Goal: Task Accomplishment & Management: Manage account settings

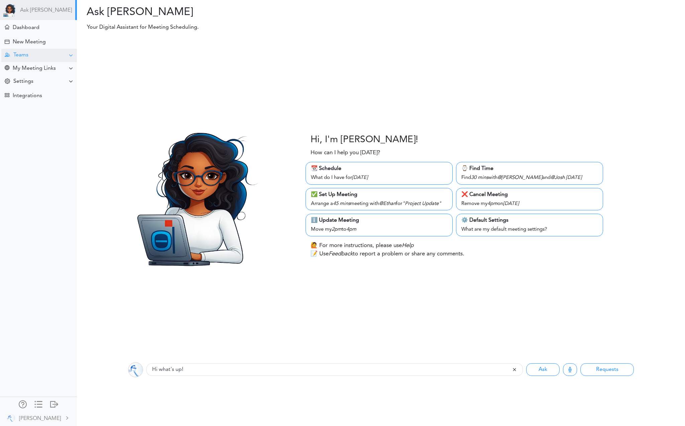
click at [41, 54] on div "Teams" at bounding box center [39, 55] width 76 height 13
click at [36, 104] on div "Manage Members" at bounding box center [31, 104] width 39 height 3
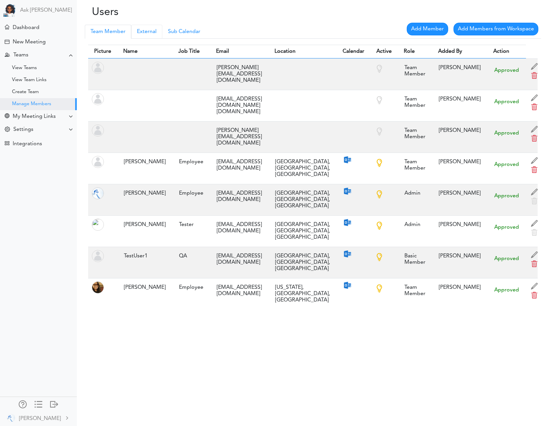
click at [144, 33] on link "External" at bounding box center [146, 32] width 31 height 14
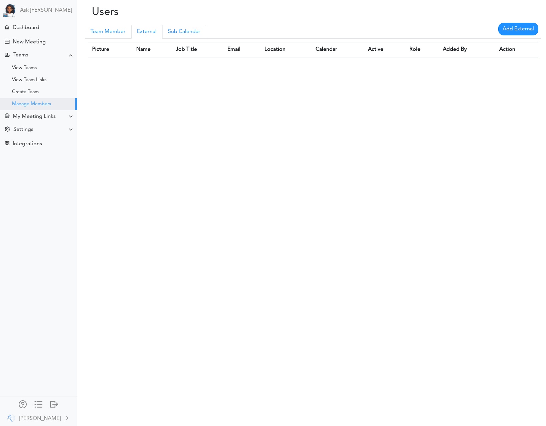
click at [193, 33] on link "Sub Calendar" at bounding box center [184, 32] width 44 height 14
click at [145, 34] on link "External" at bounding box center [146, 32] width 31 height 14
click at [103, 36] on link "Team Member" at bounding box center [108, 32] width 46 height 14
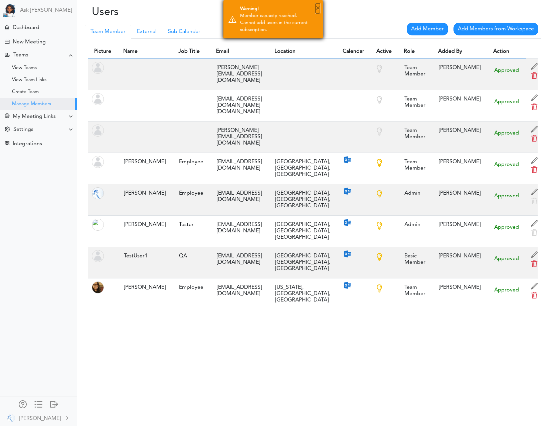
click at [317, 7] on button "×" at bounding box center [318, 8] width 4 height 10
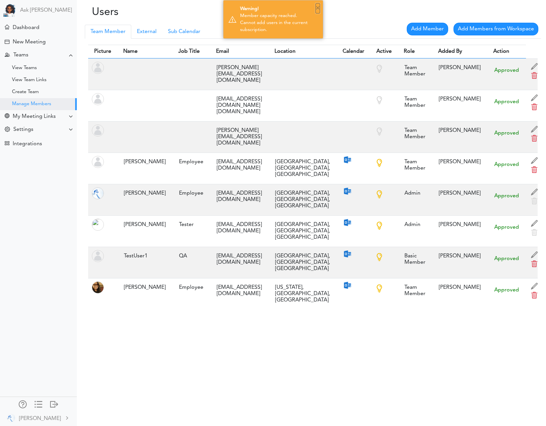
drag, startPoint x: 320, startPoint y: 9, endPoint x: 328, endPoint y: 38, distance: 29.9
click at [320, 9] on button "×" at bounding box center [318, 8] width 4 height 10
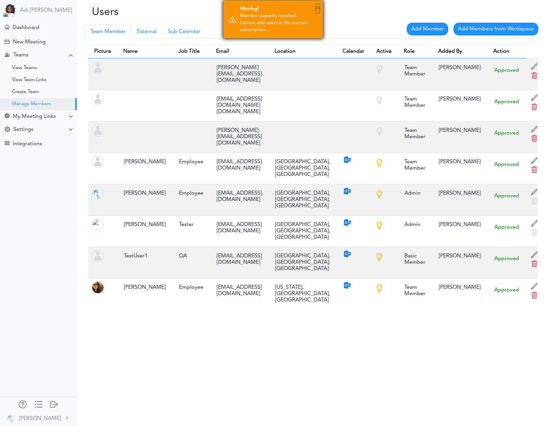
click at [317, 8] on button "×" at bounding box center [318, 8] width 4 height 10
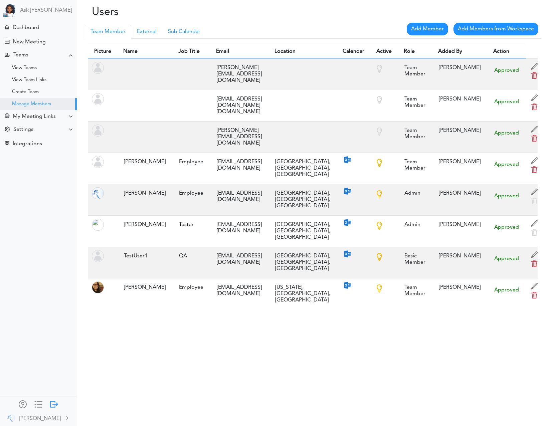
click at [53, 406] on div at bounding box center [54, 404] width 8 height 7
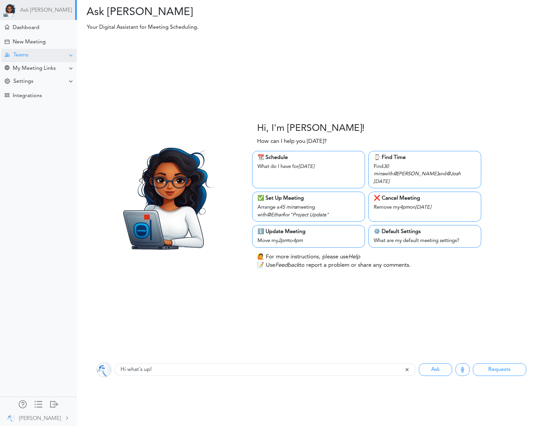
click at [31, 52] on div "Teams" at bounding box center [39, 55] width 76 height 13
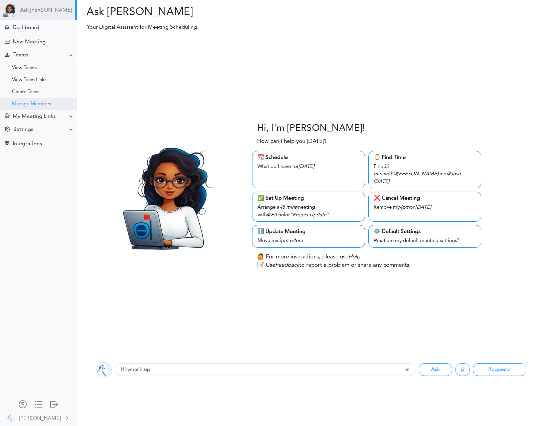
click at [27, 103] on div "Manage Members" at bounding box center [31, 104] width 39 height 3
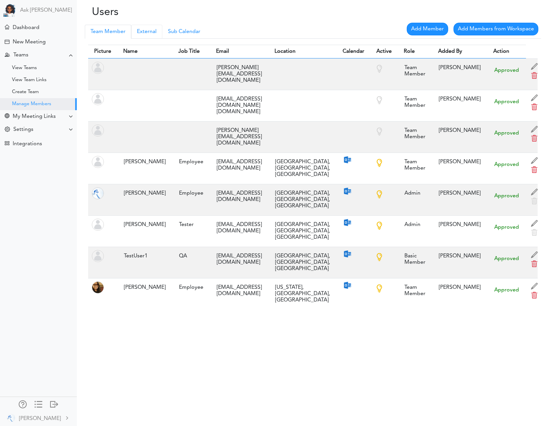
click at [146, 33] on link "External" at bounding box center [146, 32] width 31 height 14
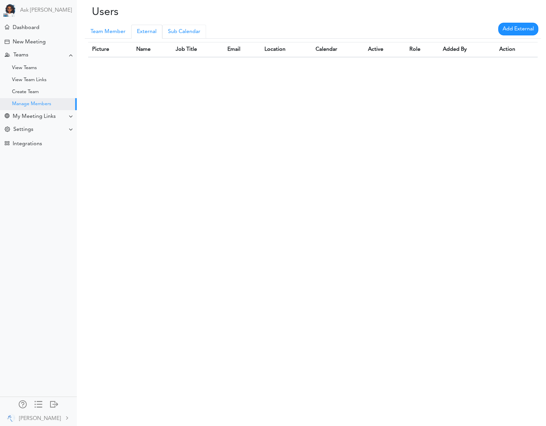
click at [193, 33] on link "Sub Calendar" at bounding box center [184, 32] width 44 height 14
click at [34, 39] on div "New Meeting" at bounding box center [29, 42] width 33 height 6
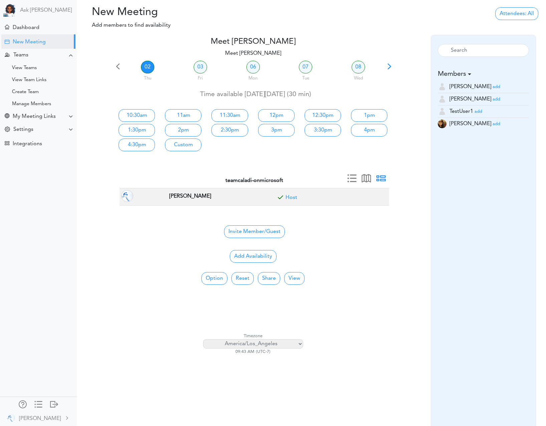
click at [493, 99] on small "add" at bounding box center [497, 99] width 8 height 4
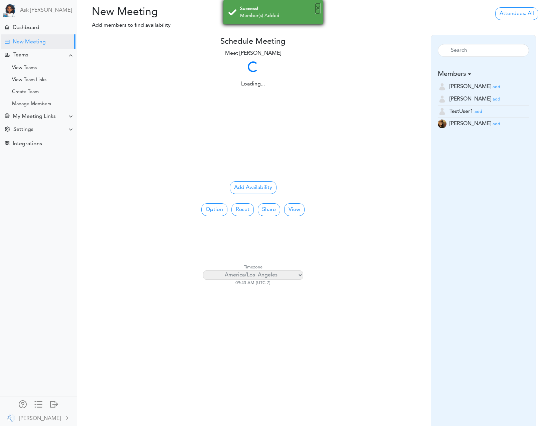
click at [317, 7] on button "×" at bounding box center [318, 8] width 4 height 10
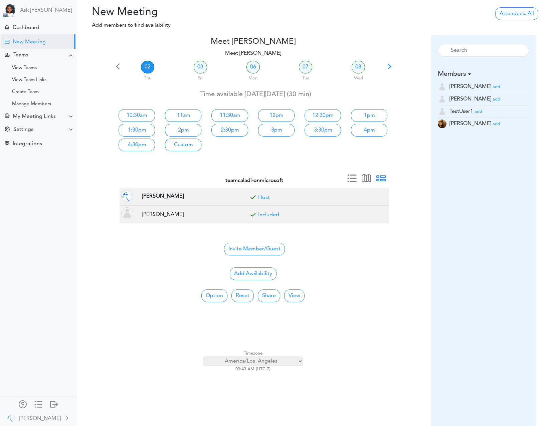
click at [493, 87] on small "add" at bounding box center [497, 87] width 8 height 4
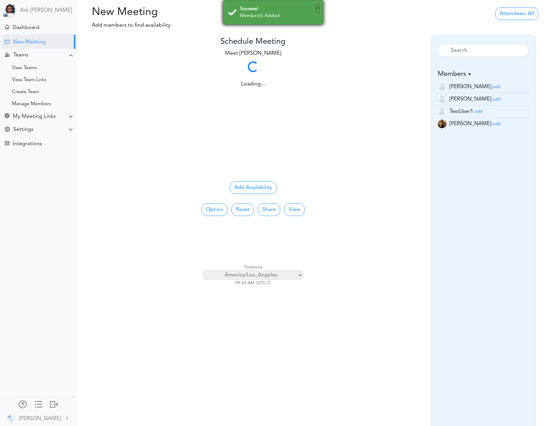
click at [318, 10] on button "×" at bounding box center [318, 8] width 4 height 10
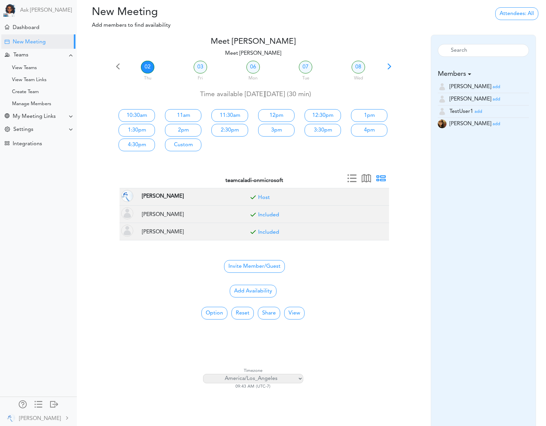
click at [493, 124] on small "add" at bounding box center [497, 124] width 8 height 4
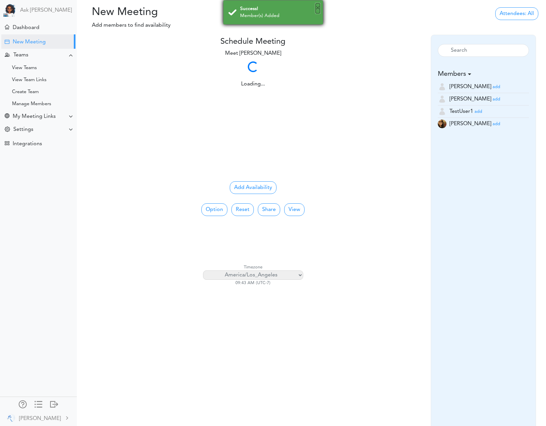
click at [320, 8] on button "×" at bounding box center [318, 8] width 4 height 10
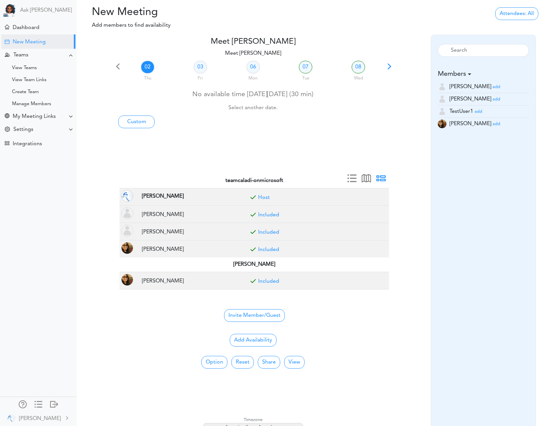
scroll to position [1, 0]
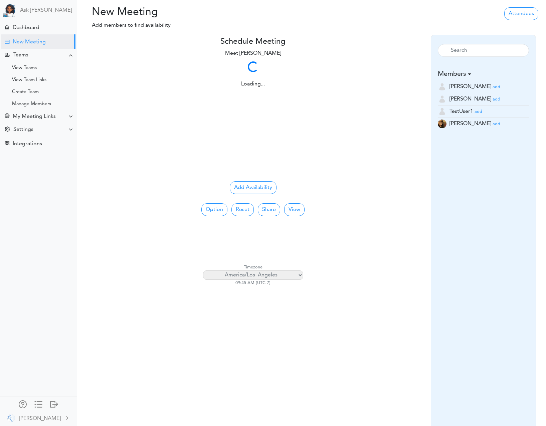
scroll to position [1, 0]
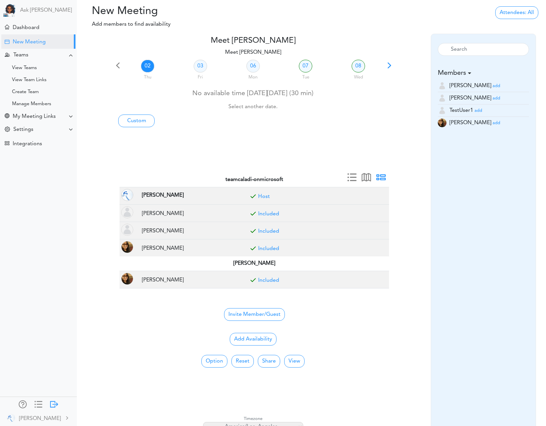
click at [53, 405] on div at bounding box center [54, 404] width 8 height 7
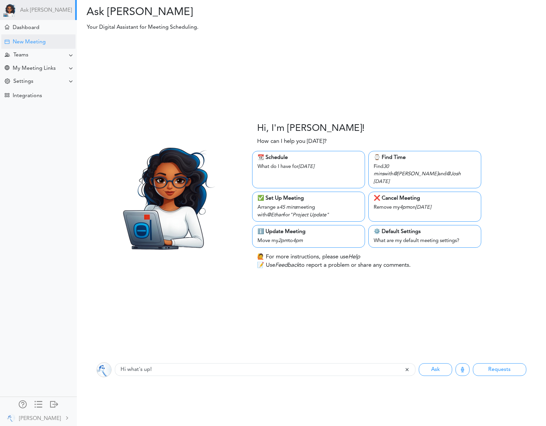
click at [43, 42] on div "New Meeting" at bounding box center [29, 42] width 33 height 6
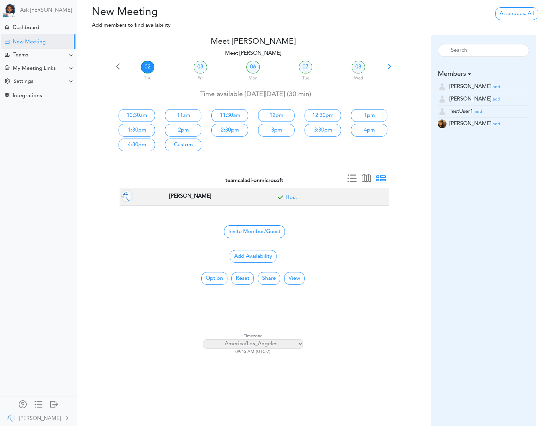
click at [493, 123] on small "add" at bounding box center [497, 124] width 8 height 4
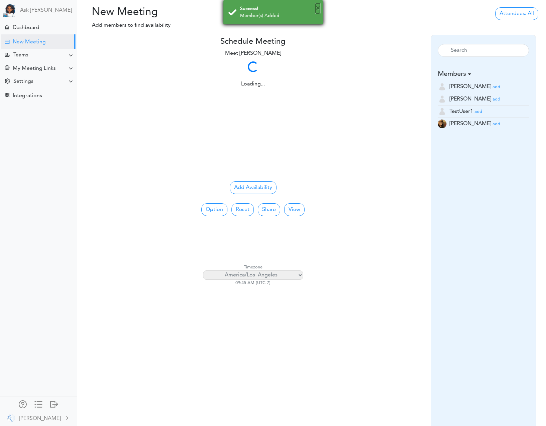
click at [318, 9] on button "×" at bounding box center [318, 8] width 4 height 10
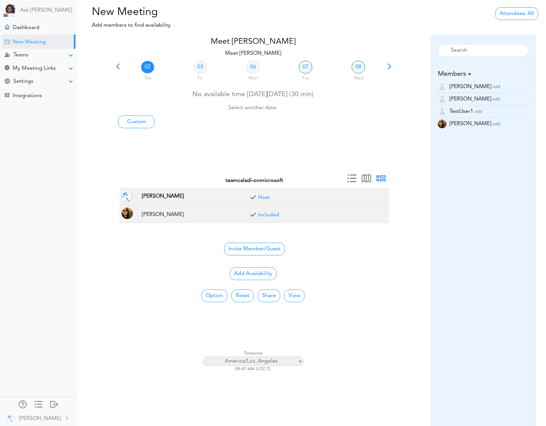
drag, startPoint x: 482, startPoint y: 86, endPoint x: 483, endPoint y: 94, distance: 7.5
click at [493, 86] on small "add" at bounding box center [497, 87] width 8 height 4
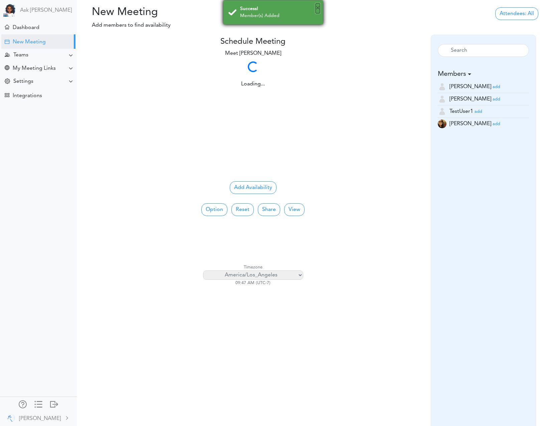
click at [318, 9] on button "×" at bounding box center [318, 8] width 4 height 10
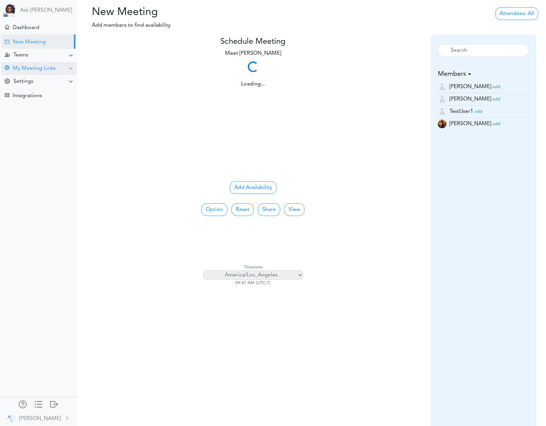
click at [70, 69] on div at bounding box center [70, 68] width 5 height 5
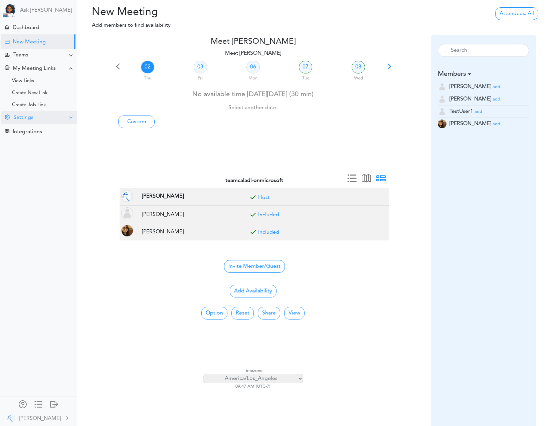
click at [70, 117] on div at bounding box center [70, 117] width 5 height 5
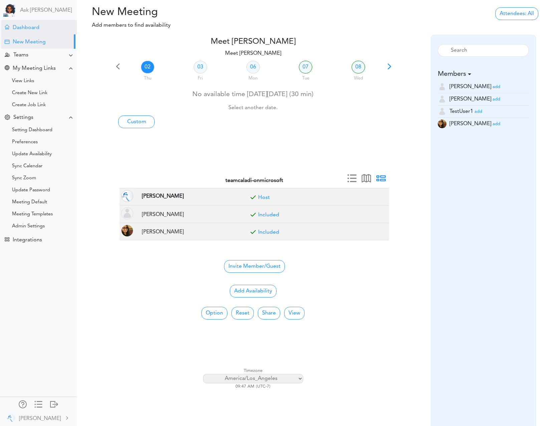
click at [24, 32] on div "Dashboard" at bounding box center [39, 27] width 76 height 14
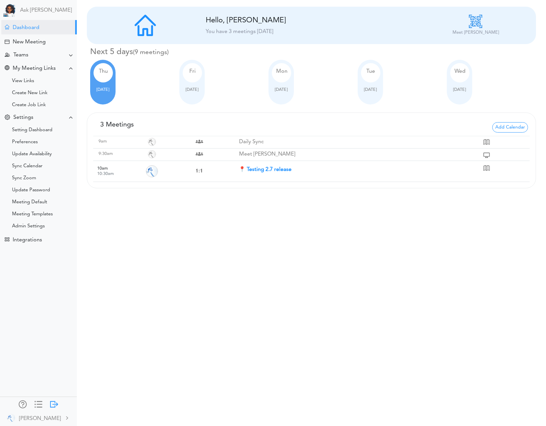
click at [52, 403] on div at bounding box center [54, 404] width 8 height 7
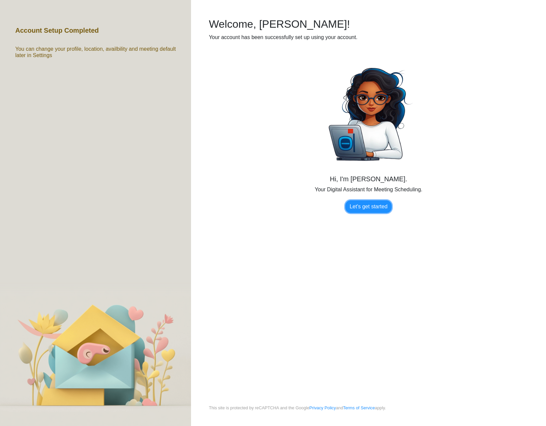
click at [378, 206] on link "Let's get started" at bounding box center [369, 207] width 46 height 13
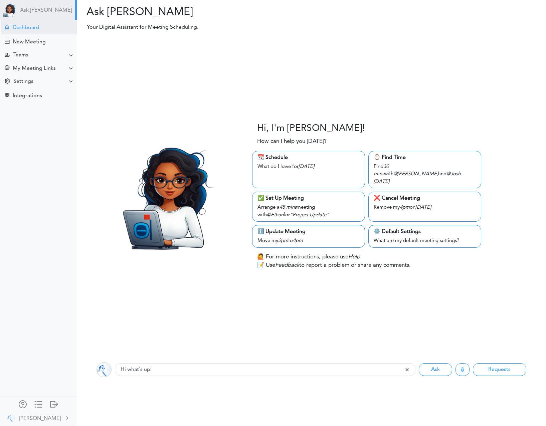
click at [32, 28] on div "Dashboard" at bounding box center [26, 28] width 27 height 6
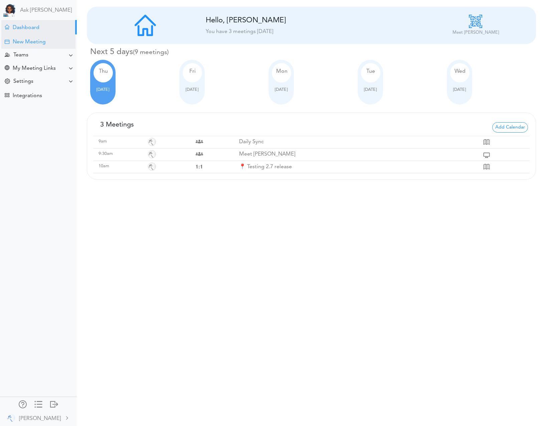
click at [24, 45] on div "New Meeting" at bounding box center [29, 42] width 33 height 6
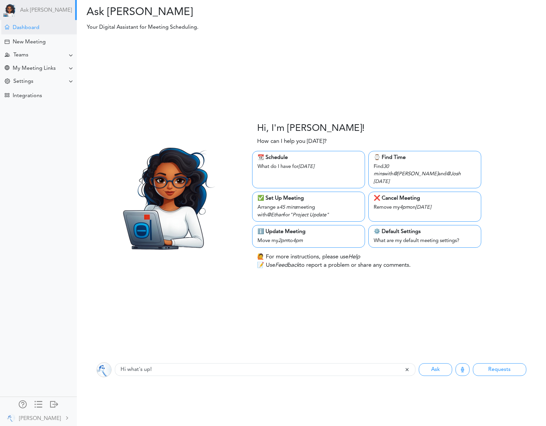
click at [33, 28] on div "Dashboard" at bounding box center [26, 28] width 27 height 6
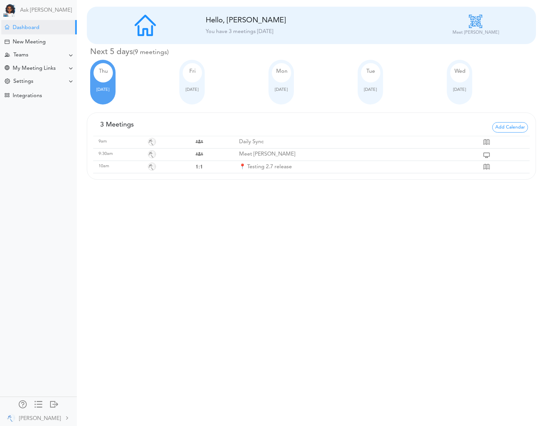
click at [191, 93] on div "Fri Oct 03" at bounding box center [191, 82] width 25 height 45
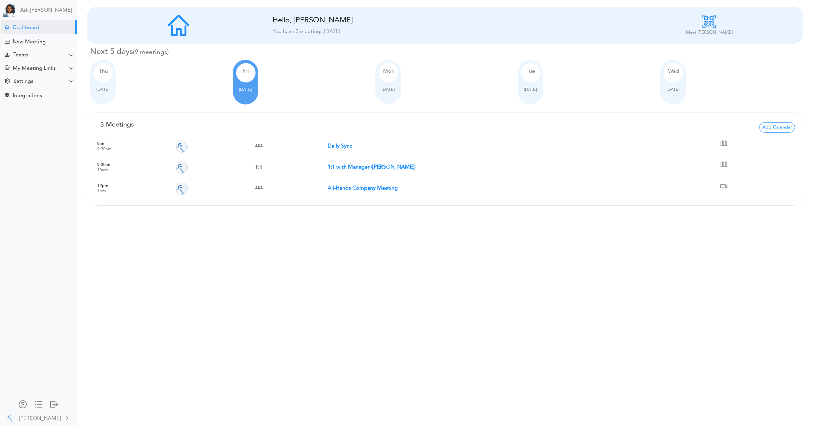
click at [394, 86] on div at bounding box center [388, 85] width 19 height 4
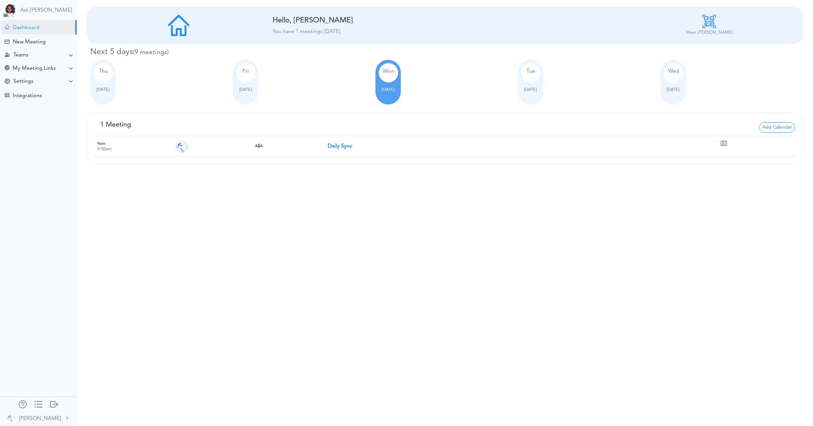
click at [528, 96] on div "Tue Oct 07" at bounding box center [530, 82] width 25 height 45
drag, startPoint x: 662, startPoint y: 97, endPoint x: 658, endPoint y: 97, distance: 4.4
click at [546, 97] on div "Wed Oct 08" at bounding box center [673, 82] width 25 height 45
click at [114, 99] on div "Thu Oct 02" at bounding box center [161, 82] width 143 height 45
click at [100, 90] on span "Oct 02" at bounding box center [103, 90] width 13 height 4
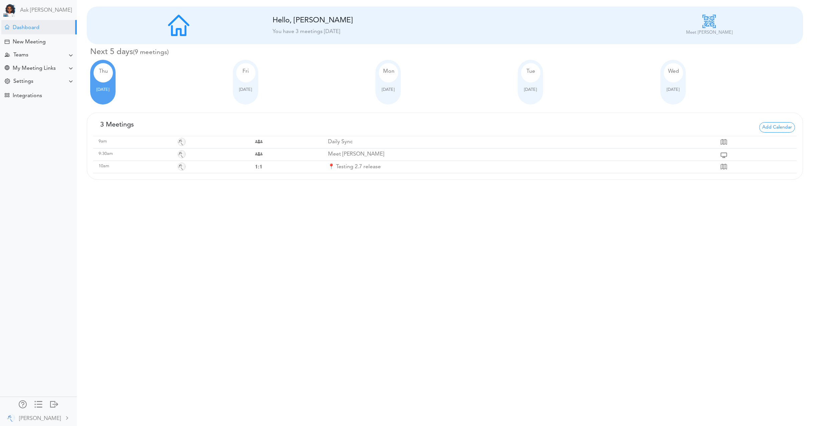
click at [250, 89] on span "Oct 03" at bounding box center [245, 90] width 13 height 4
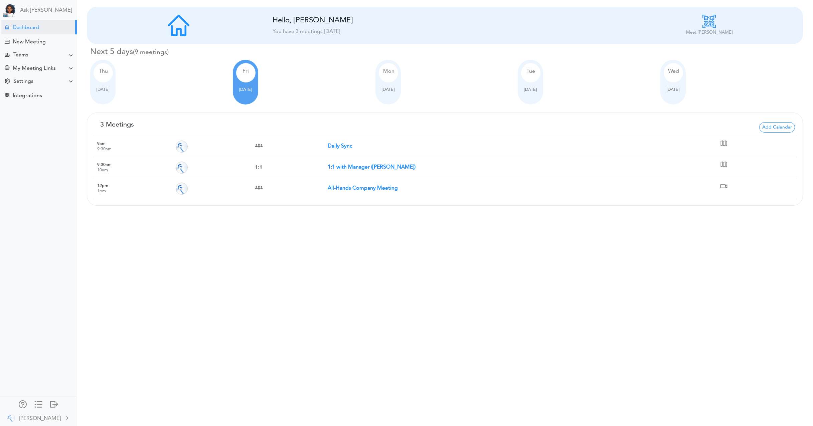
click at [344, 143] on td "Daily Sync" at bounding box center [523, 146] width 391 height 21
click at [343, 147] on strong "Daily Sync" at bounding box center [340, 146] width 25 height 5
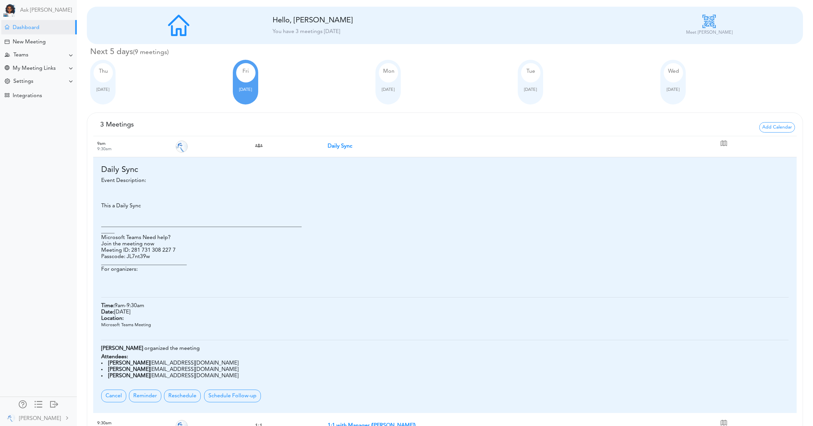
click at [343, 147] on strong "Daily Sync" at bounding box center [340, 146] width 25 height 5
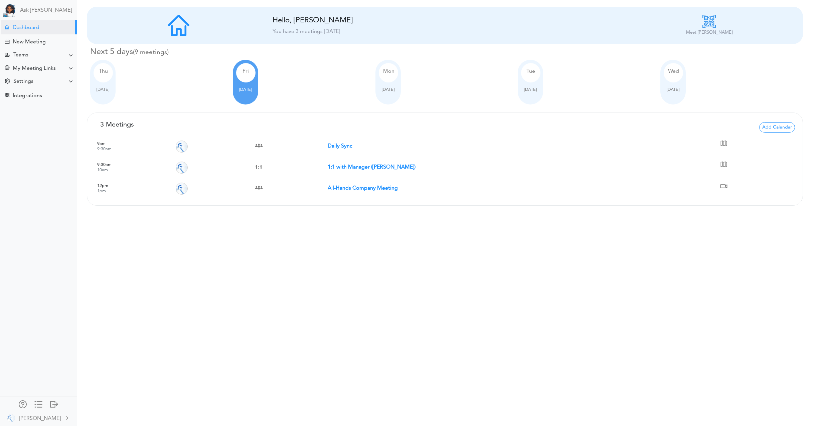
click at [346, 166] on strong "1:1 with Manager (Alex)" at bounding box center [372, 167] width 88 height 5
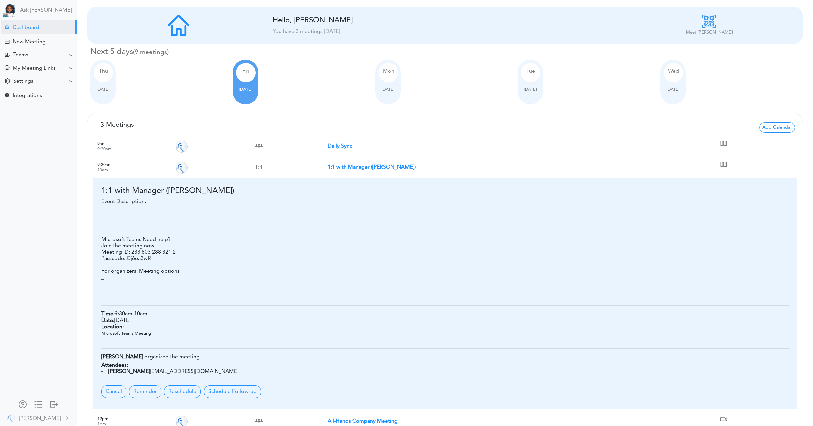
scroll to position [33, 0]
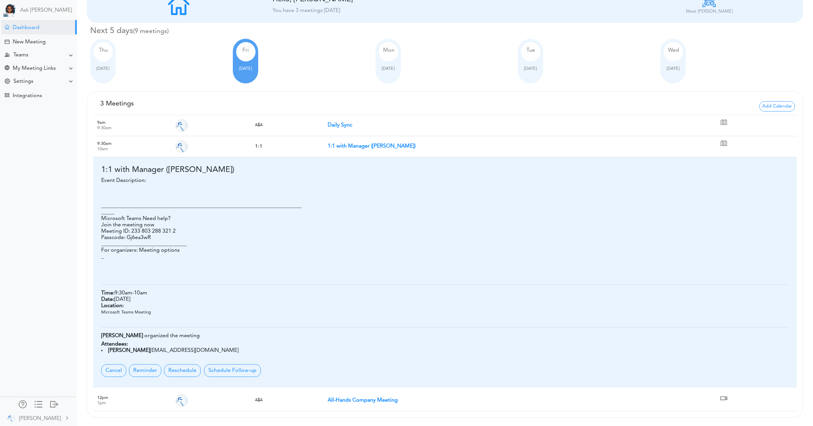
click at [354, 144] on strong "1:1 with Manager (Alex)" at bounding box center [372, 146] width 88 height 5
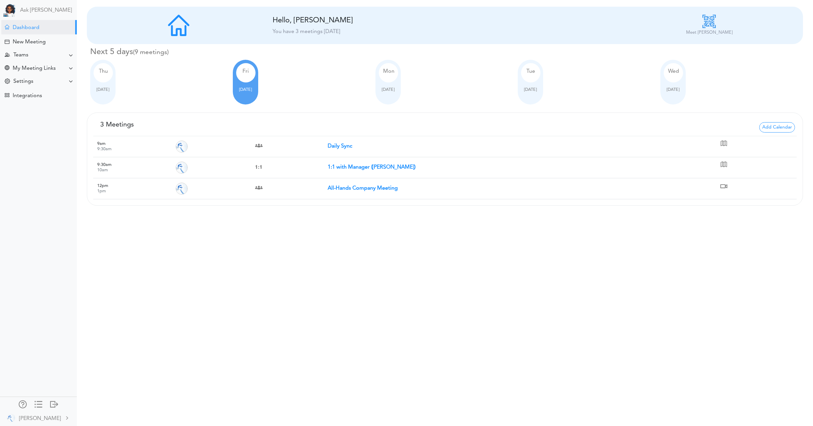
scroll to position [0, 0]
click at [349, 190] on strong "All-Hands Company Meeting" at bounding box center [363, 188] width 70 height 5
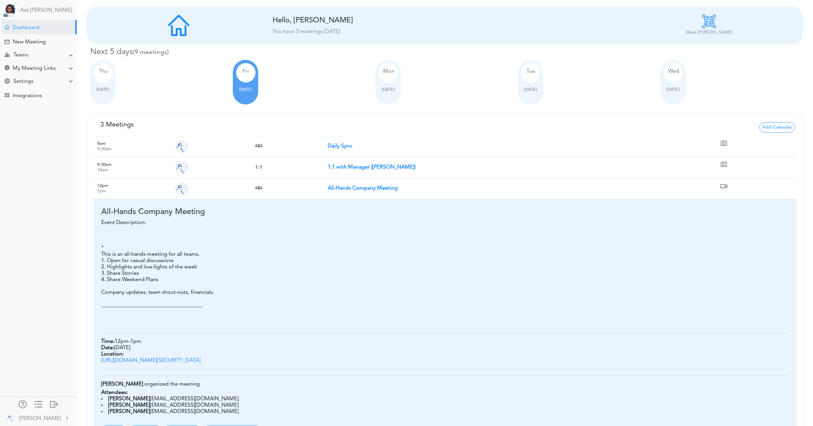
click at [349, 190] on strong "All-Hands Company Meeting" at bounding box center [363, 188] width 70 height 5
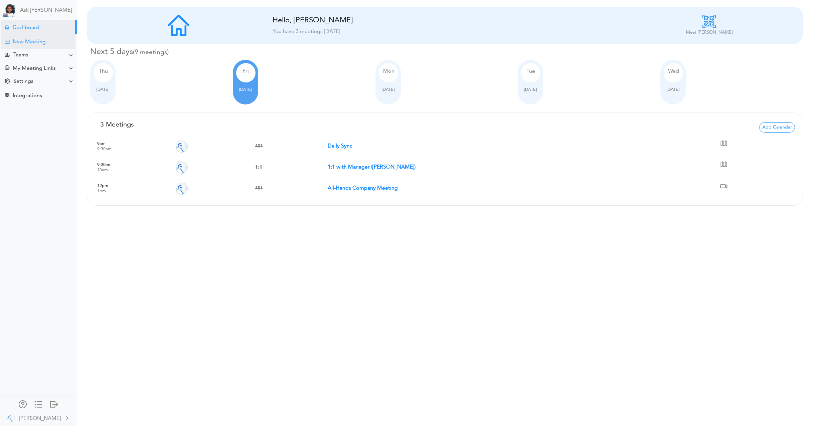
click at [21, 44] on div "New Meeting" at bounding box center [29, 42] width 33 height 6
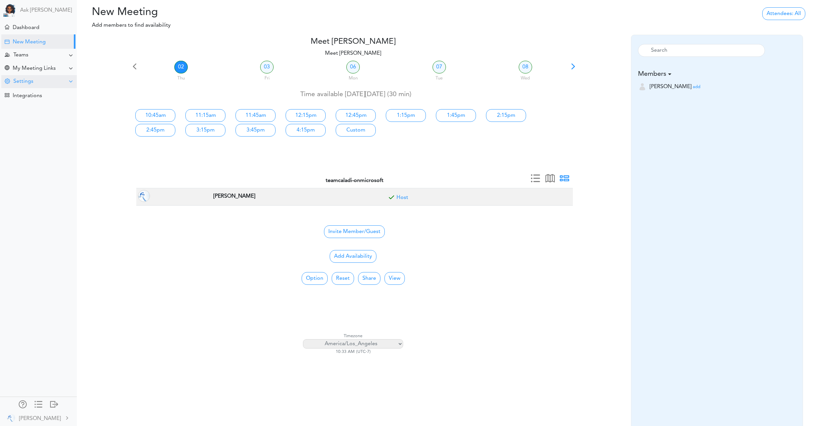
click at [40, 84] on div "Settings" at bounding box center [39, 81] width 76 height 13
click at [31, 93] on div "Setting Dashboard" at bounding box center [32, 94] width 40 height 3
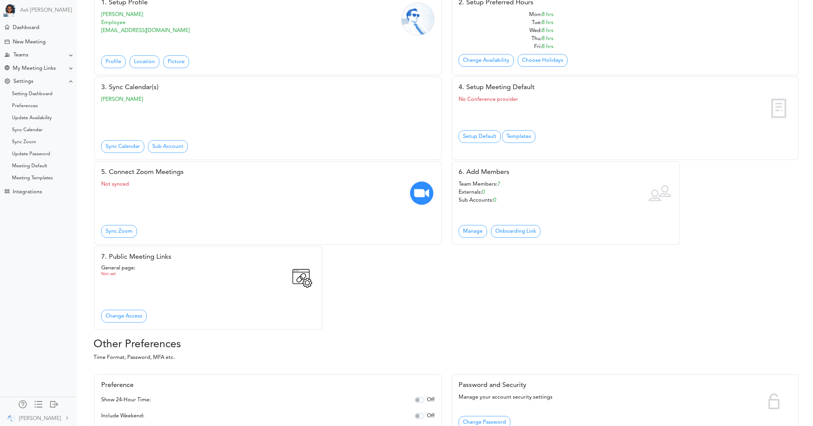
scroll to position [114, 0]
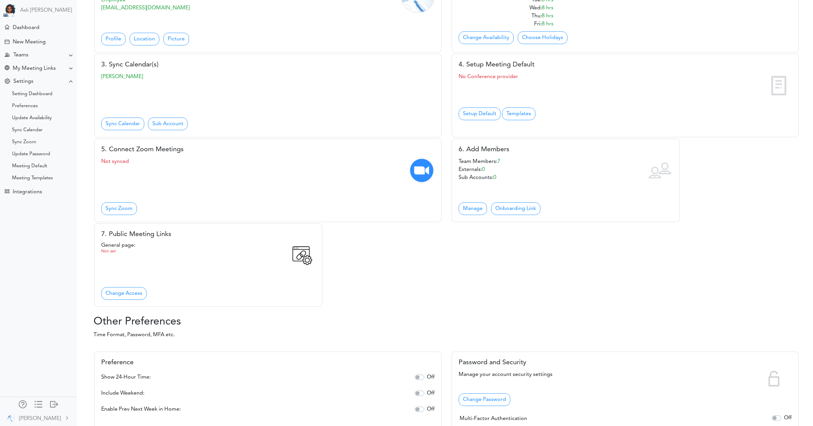
click at [151, 235] on h5 "7. Public Meeting Links" at bounding box center [208, 235] width 214 height 8
copy div "7. Public Meeting Links"
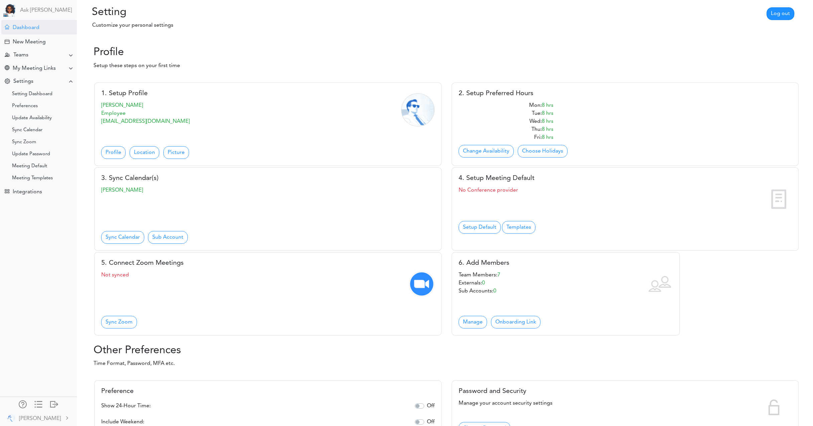
click at [29, 28] on div "Dashboard" at bounding box center [26, 28] width 27 height 6
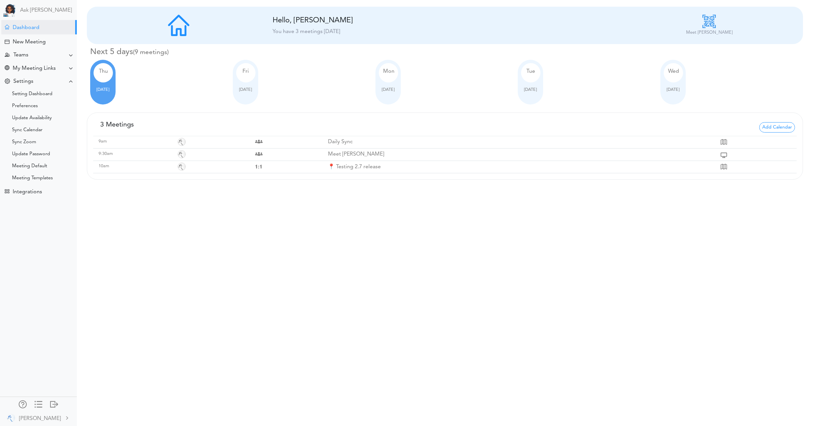
click at [36, 55] on div "Teams" at bounding box center [39, 55] width 76 height 13
click at [42, 70] on div "View Teams" at bounding box center [38, 68] width 77 height 12
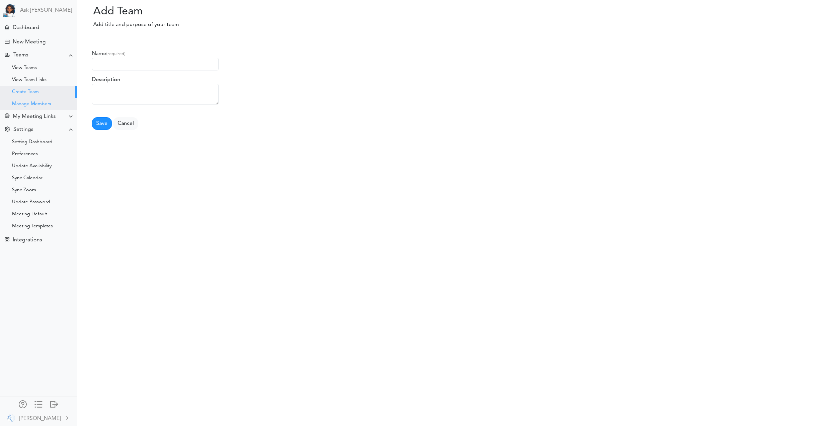
click at [35, 107] on div "Manage Members" at bounding box center [38, 104] width 77 height 12
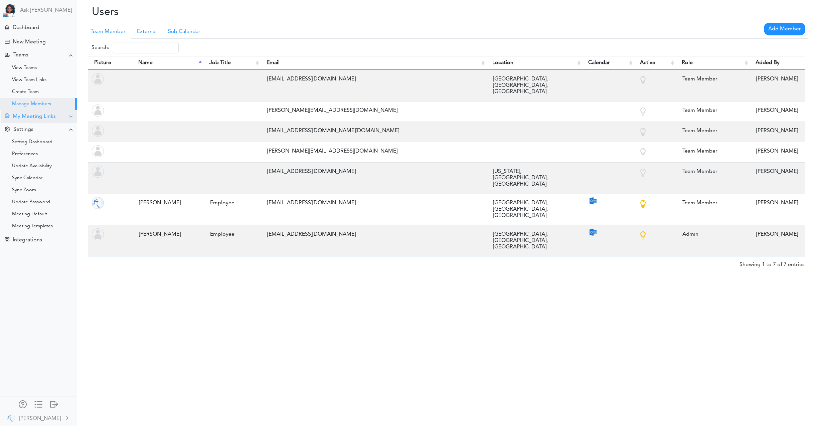
click at [41, 118] on div "My Meeting Links" at bounding box center [34, 117] width 43 height 6
drag, startPoint x: 29, startPoint y: 129, endPoint x: 36, endPoint y: 129, distance: 7.4
click at [29, 129] on div "View Links" at bounding box center [23, 129] width 22 height 3
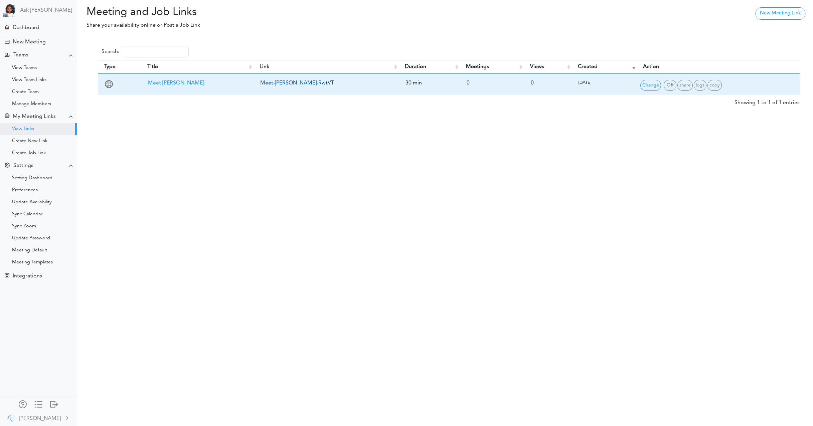
click at [290, 84] on link "Meet-[PERSON_NAME]-RwtVT" at bounding box center [297, 83] width 74 height 5
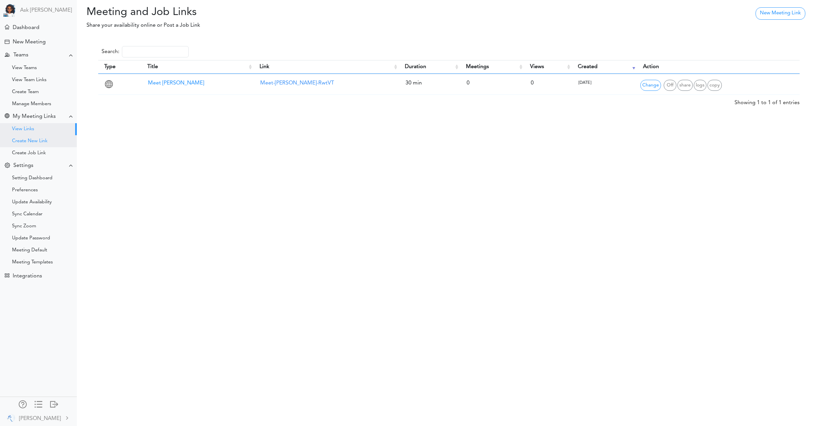
click at [31, 141] on div "Create New Link" at bounding box center [29, 141] width 35 height 3
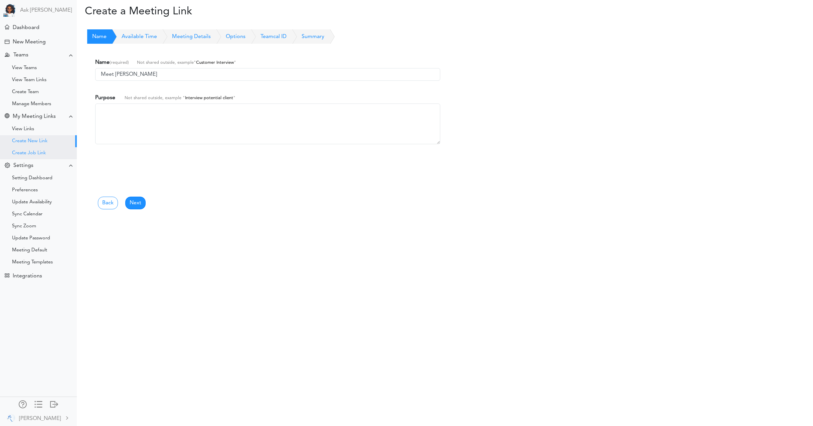
click at [37, 153] on div "Create Job Link" at bounding box center [29, 153] width 34 height 3
click at [36, 143] on div "Create New Link" at bounding box center [29, 141] width 35 height 3
click at [27, 129] on div "View Links" at bounding box center [23, 129] width 22 height 3
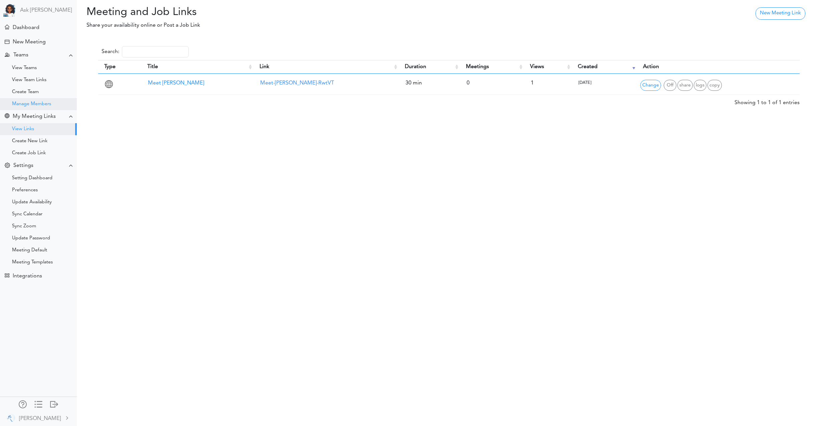
click at [37, 104] on div "Manage Members" at bounding box center [31, 104] width 39 height 3
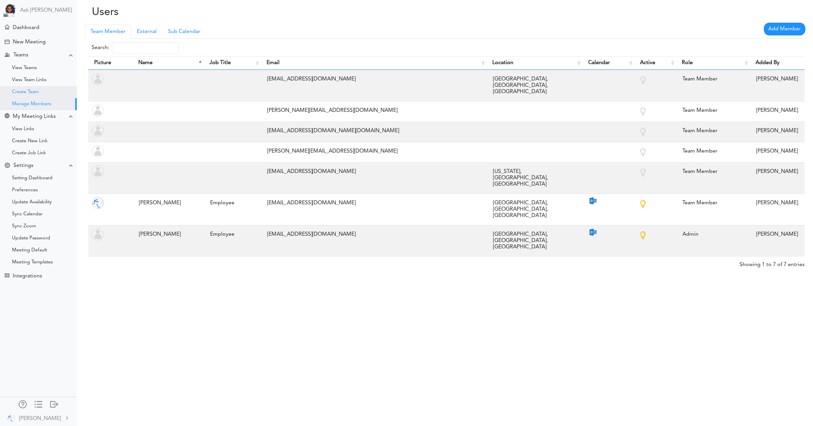
click at [33, 91] on div "Create Team" at bounding box center [25, 92] width 27 height 3
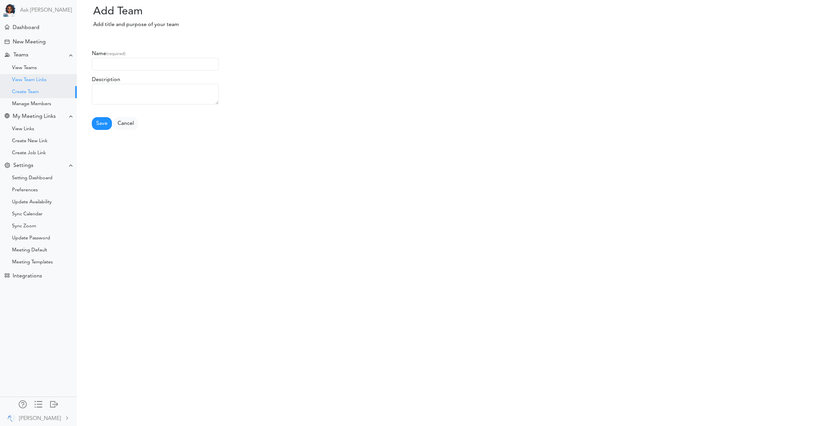
click at [32, 83] on div "View Team Links" at bounding box center [38, 80] width 77 height 12
click at [37, 80] on div "View Team Links" at bounding box center [29, 80] width 34 height 3
click at [102, 64] on input "TEst Team" at bounding box center [155, 64] width 127 height 13
click at [103, 63] on input "Test Team" at bounding box center [155, 64] width 127 height 13
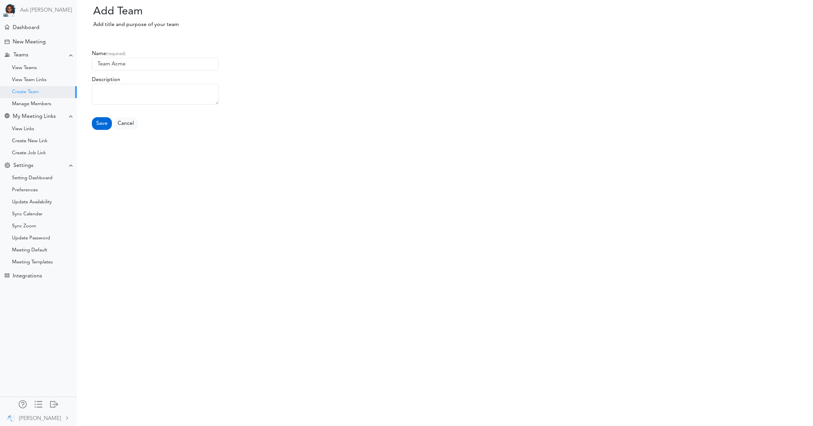
type input "Team Acme"
click at [104, 122] on button "Save" at bounding box center [102, 123] width 20 height 13
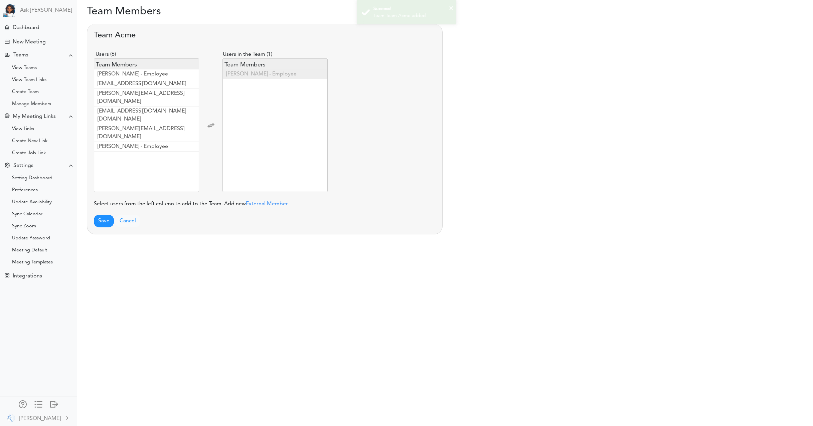
scroll to position [20, 0]
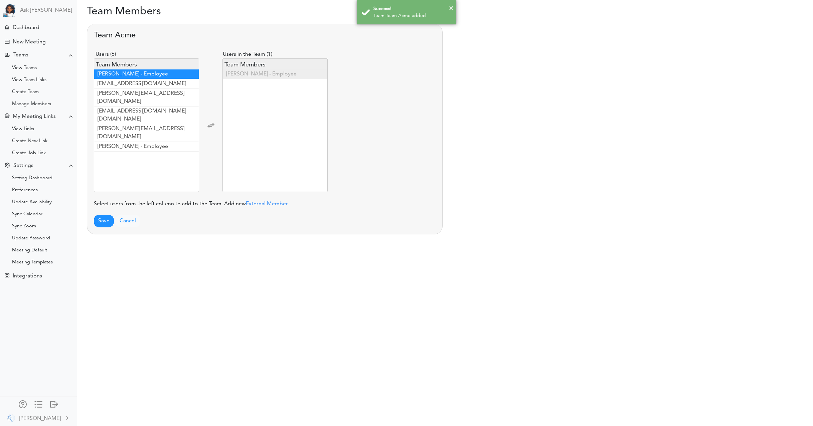
click at [140, 76] on span "Mia Swift - Employee" at bounding box center [133, 74] width 71 height 5
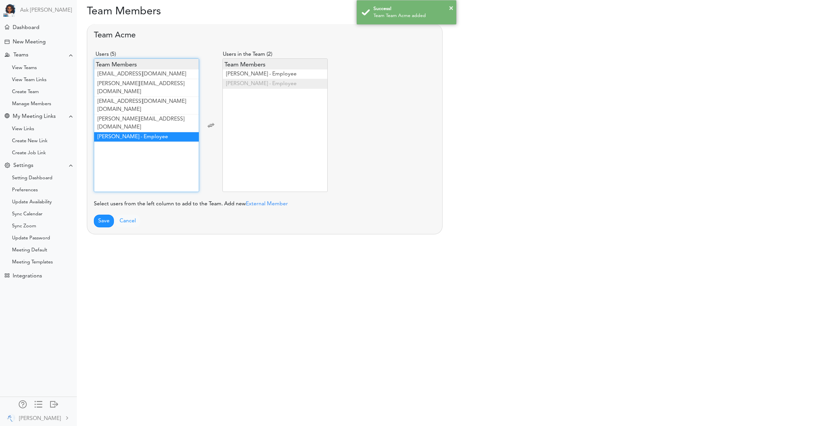
click at [141, 134] on span "Vidya Pamidi - Employee" at bounding box center [133, 136] width 71 height 5
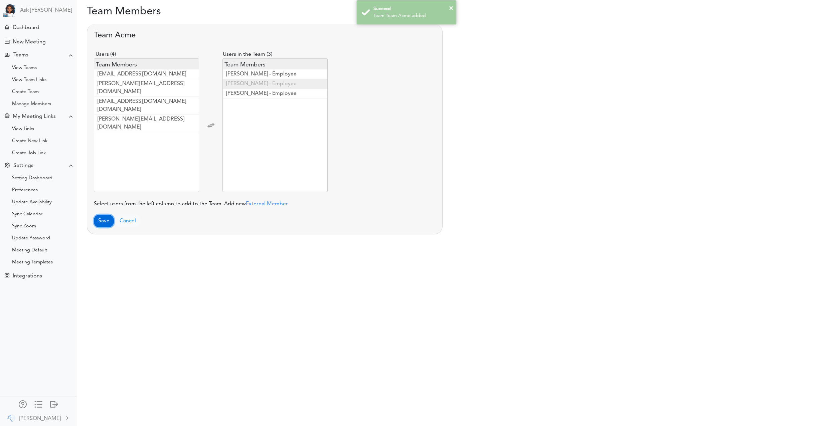
click at [96, 220] on button "Save" at bounding box center [104, 221] width 20 height 13
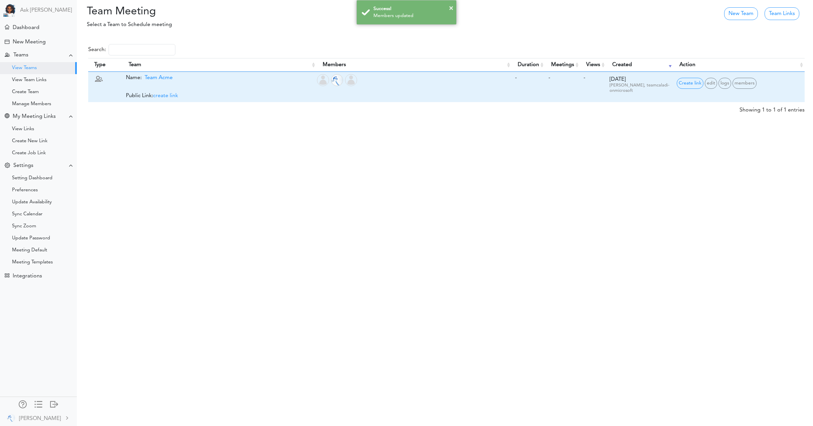
click at [168, 96] on span "create link" at bounding box center [165, 95] width 25 height 5
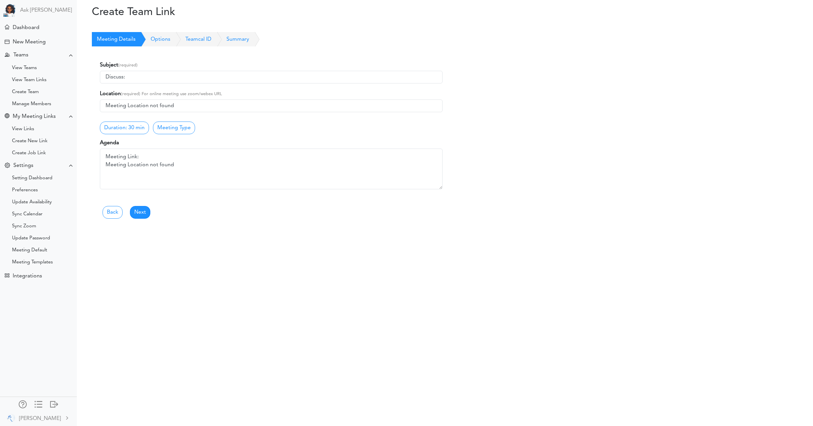
click at [144, 75] on input "Discuss:" at bounding box center [271, 77] width 343 height 13
type input "Discuss: Acem Project"
click at [180, 131] on link "Meeting Type" at bounding box center [174, 128] width 42 height 13
click at [226, 173] on textarea "Meeting Link: Meeting Location not found" at bounding box center [271, 169] width 343 height 40
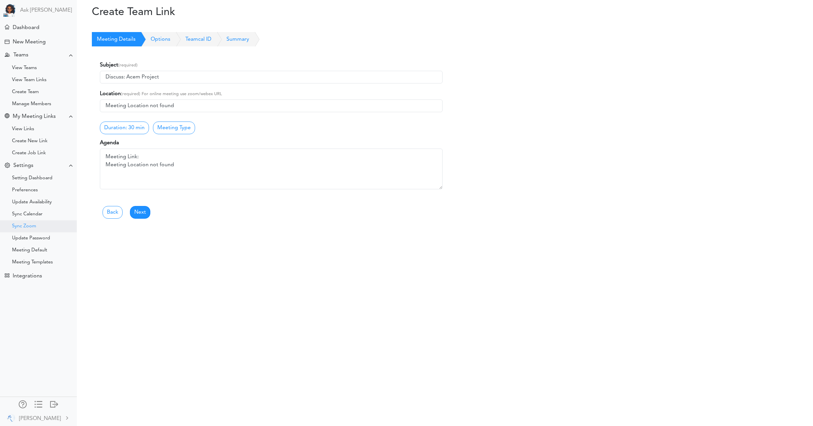
click at [40, 222] on div "Sync Zoom" at bounding box center [38, 227] width 77 height 12
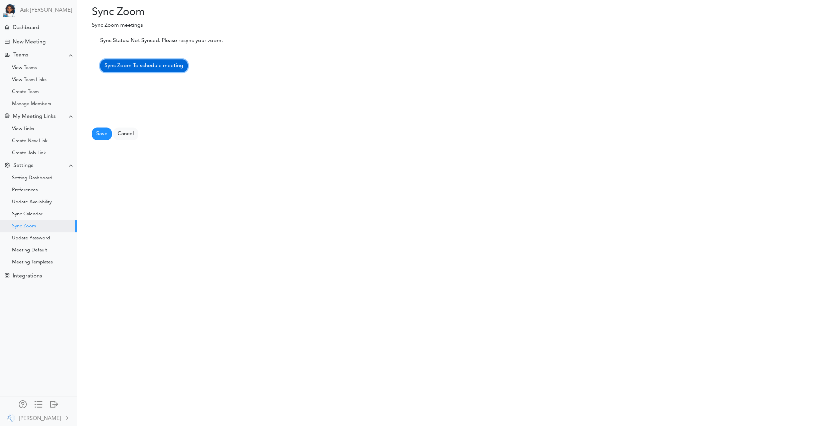
drag, startPoint x: 139, startPoint y: 67, endPoint x: 141, endPoint y: 70, distance: 3.8
click at [139, 67] on span "Sync Zoom To schedule meeting" at bounding box center [144, 65] width 79 height 5
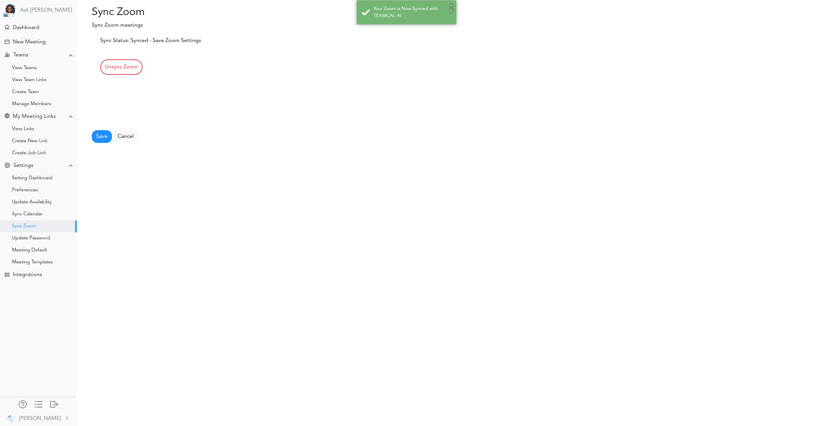
drag, startPoint x: 453, startPoint y: 9, endPoint x: 274, endPoint y: 67, distance: 188.1
click at [452, 9] on button "×" at bounding box center [451, 8] width 4 height 10
click at [105, 136] on button "Save" at bounding box center [102, 136] width 20 height 13
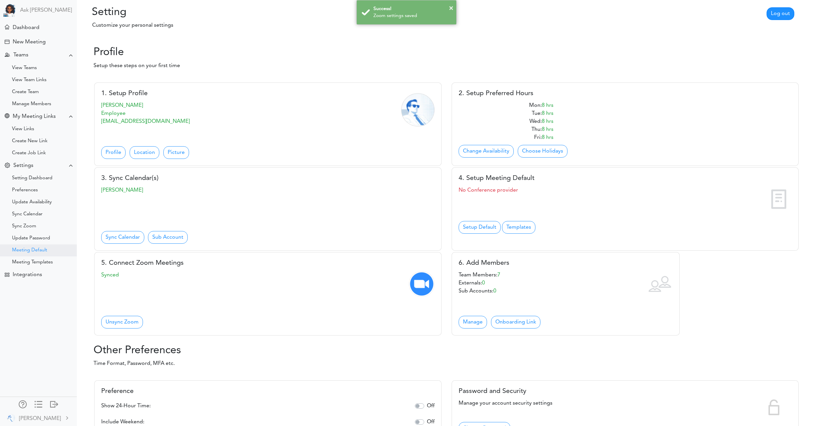
click at [33, 251] on div "Meeting Default" at bounding box center [29, 250] width 35 height 3
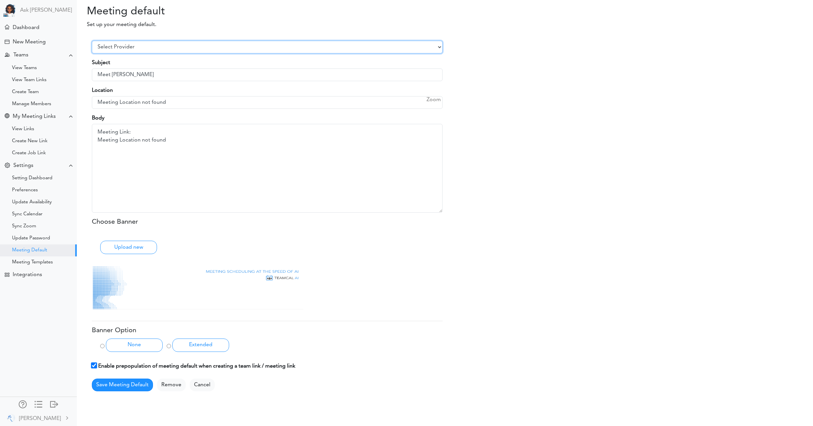
click at [174, 47] on select "Select Provider Zoom Google Meet Microsoft Team Other" at bounding box center [267, 47] width 351 height 13
select select "1"
click at [92, 47] on select "Select Provider Zoom Google Meet Microsoft Team Other" at bounding box center [267, 47] width 351 height 13
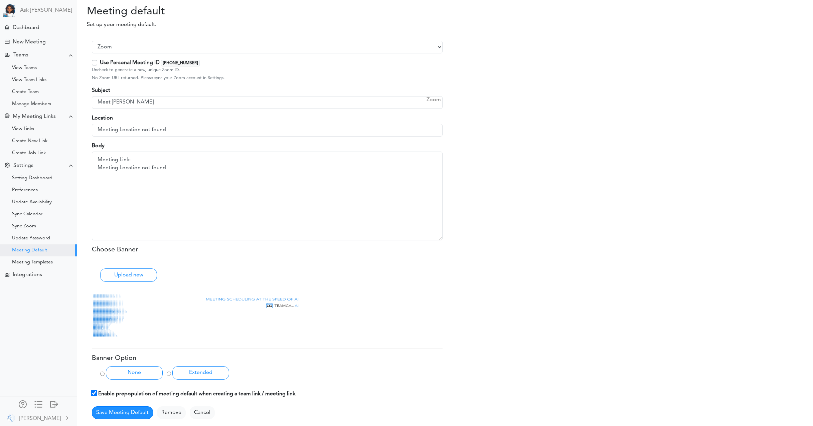
click at [100, 64] on label "Use Personal Meeting ID 799 942 5391" at bounding box center [150, 63] width 100 height 8
click at [100, 63] on input "Use Personal Meeting ID 799 942 5391" at bounding box center [102, 61] width 4 height 4
checkbox input "true"
type input "https://us05web.zoom.us/j/7999425391?pwd=o4tJrxaj3uG8UzRC65EOpO6Hunxw4x.1"
drag, startPoint x: 170, startPoint y: 167, endPoint x: 94, endPoint y: 170, distance: 76.9
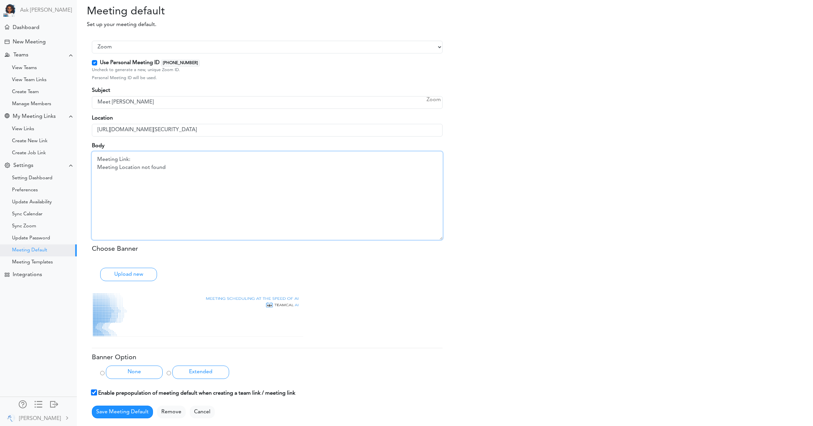
click at [94, 170] on textarea "Meeting Link: Meeting Location not found" at bounding box center [267, 196] width 351 height 88
type textarea "Hi All"
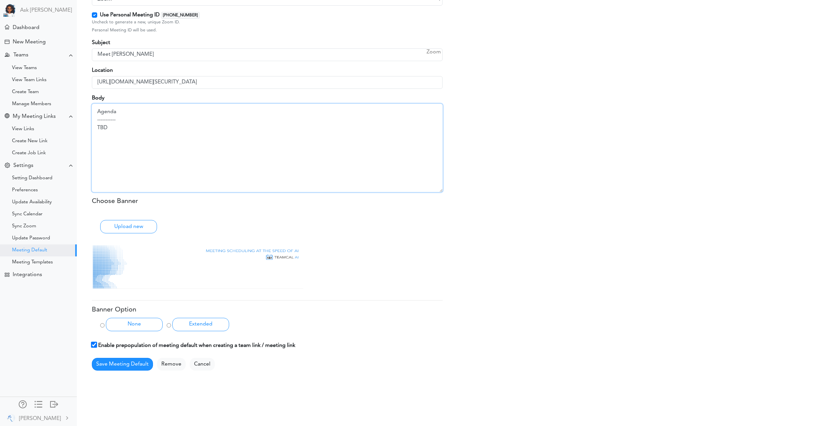
type textarea "Agenda ----------- TBD"
click at [169, 326] on input "Extended" at bounding box center [169, 326] width 4 height 4
radio input "true"
click at [124, 365] on button "Save Meeting Default" at bounding box center [122, 365] width 61 height 13
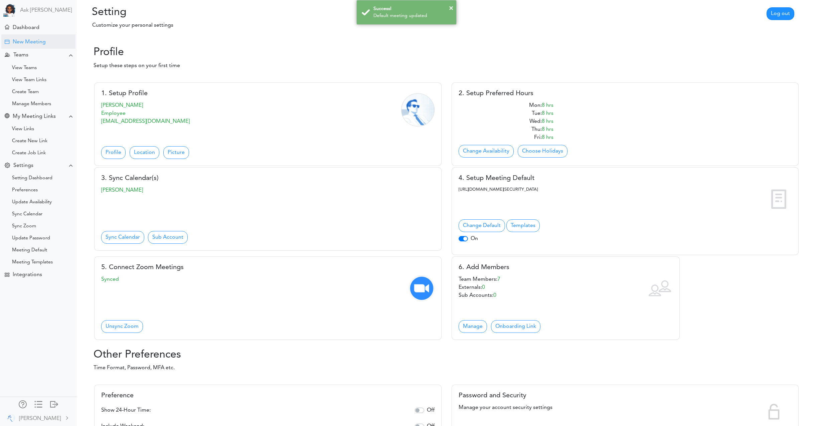
click at [33, 44] on div "New Meeting" at bounding box center [29, 42] width 33 height 6
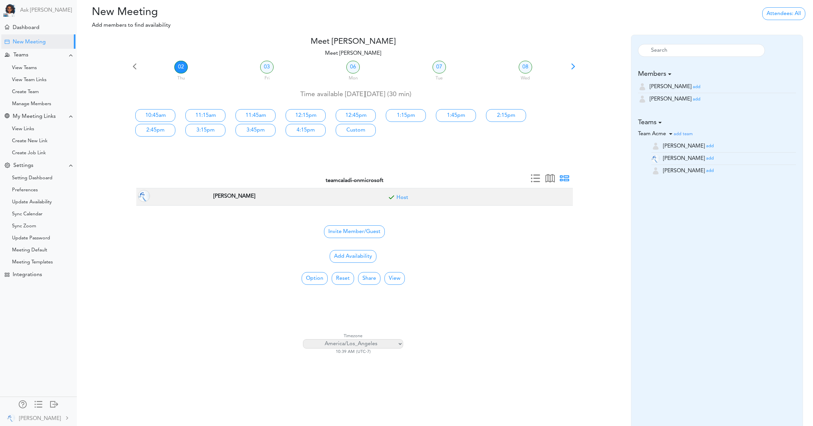
click at [693, 87] on small "add" at bounding box center [697, 87] width 8 height 4
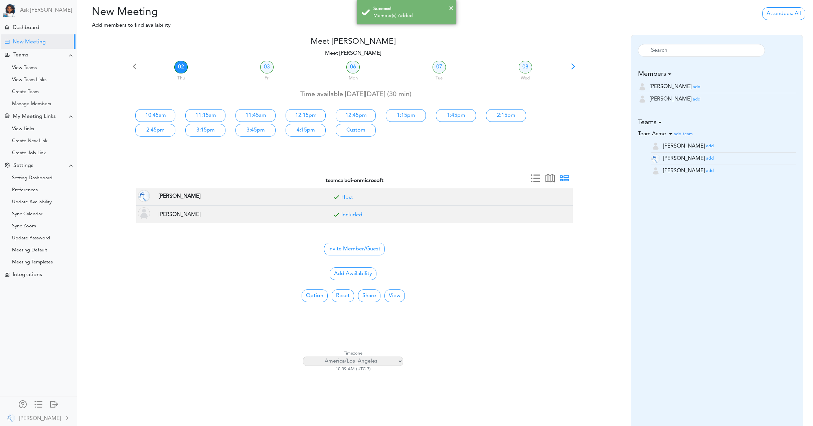
click at [693, 99] on small "add" at bounding box center [697, 99] width 8 height 4
click at [453, 8] on button "×" at bounding box center [451, 8] width 4 height 10
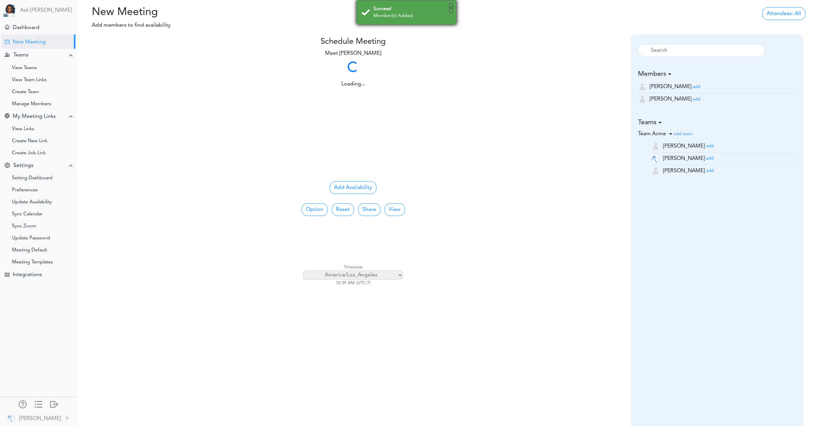
click at [452, 9] on button "×" at bounding box center [451, 8] width 4 height 10
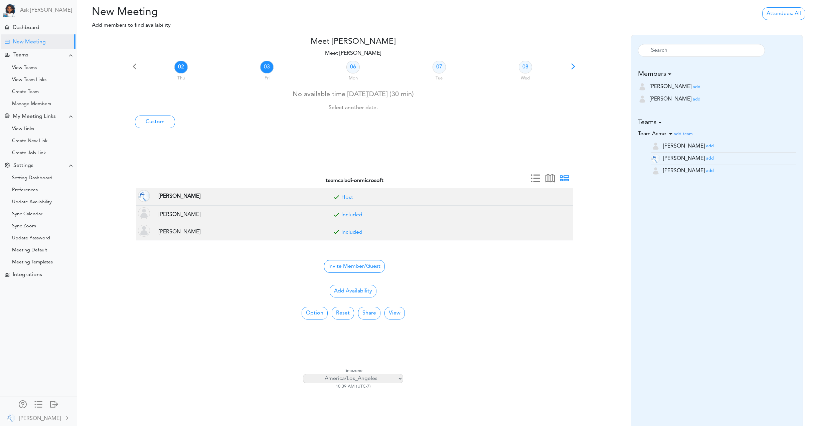
click at [264, 68] on link "03" at bounding box center [266, 67] width 13 height 13
click at [357, 68] on link "06" at bounding box center [353, 67] width 13 height 13
drag, startPoint x: 439, startPoint y: 67, endPoint x: 443, endPoint y: 69, distance: 4.3
click at [439, 67] on link "07" at bounding box center [439, 67] width 13 height 13
click at [523, 67] on link "08" at bounding box center [525, 67] width 13 height 13
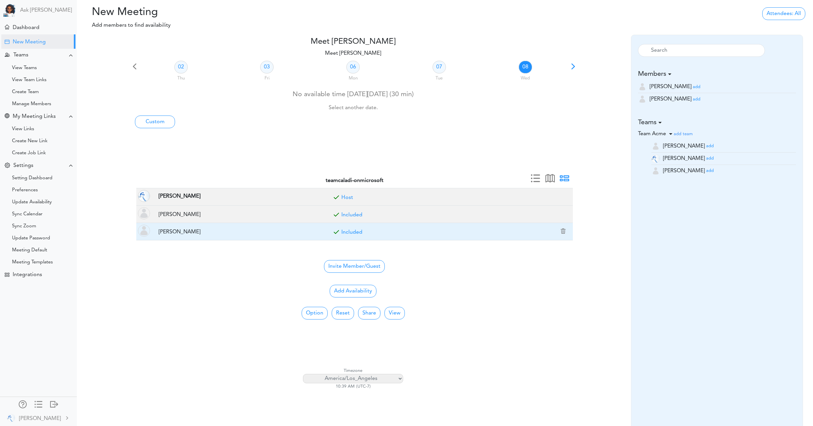
click at [354, 232] on link "Included" at bounding box center [352, 232] width 21 height 5
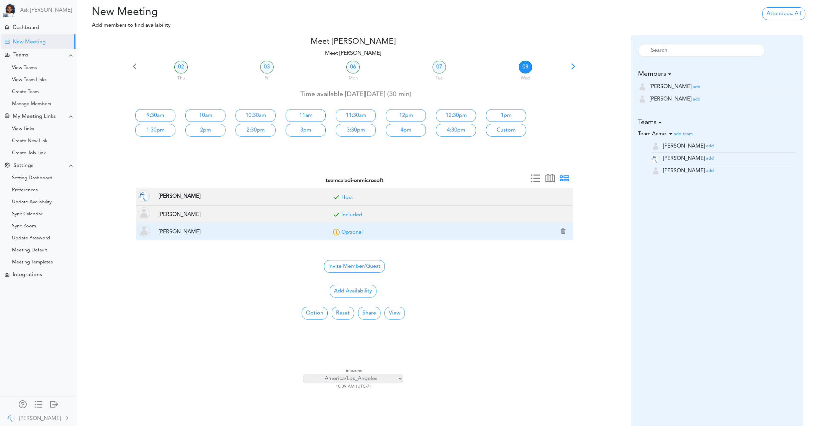
click at [354, 232] on link "Optional" at bounding box center [352, 232] width 21 height 5
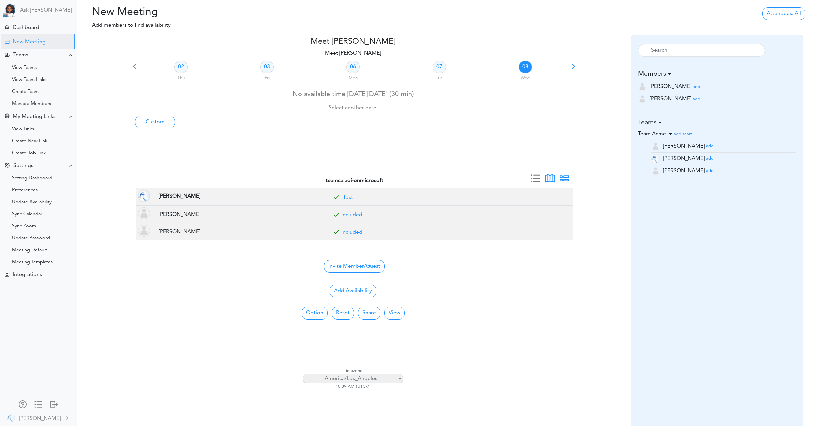
click at [549, 179] on span at bounding box center [550, 180] width 9 height 9
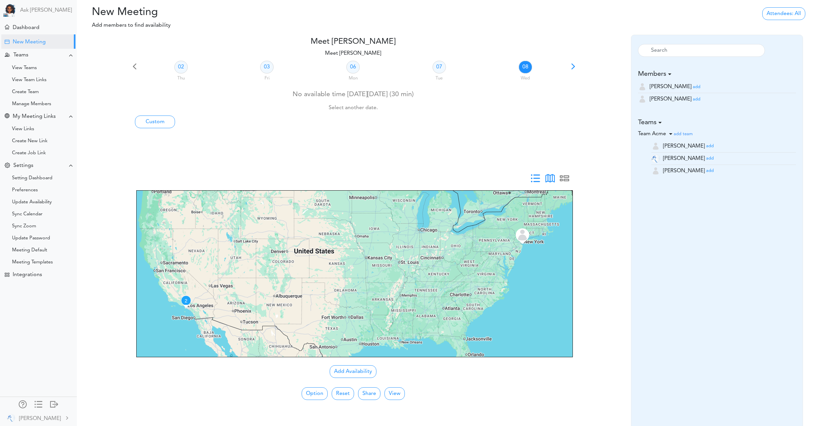
click at [536, 180] on span at bounding box center [535, 180] width 9 height 9
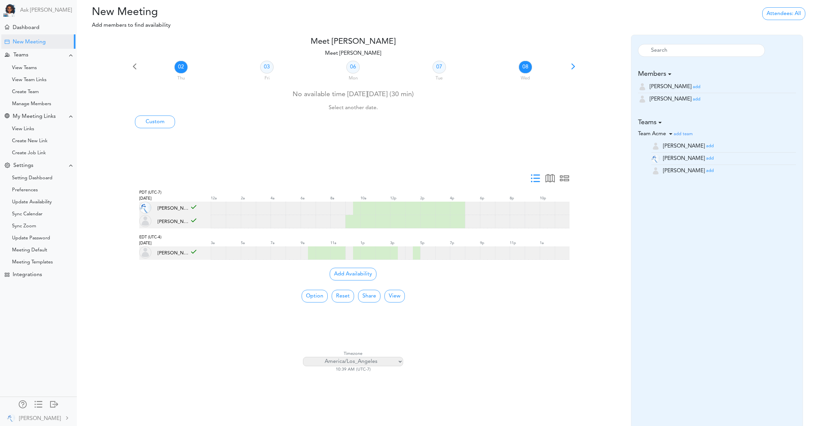
click at [185, 69] on link "02" at bounding box center [180, 67] width 13 height 13
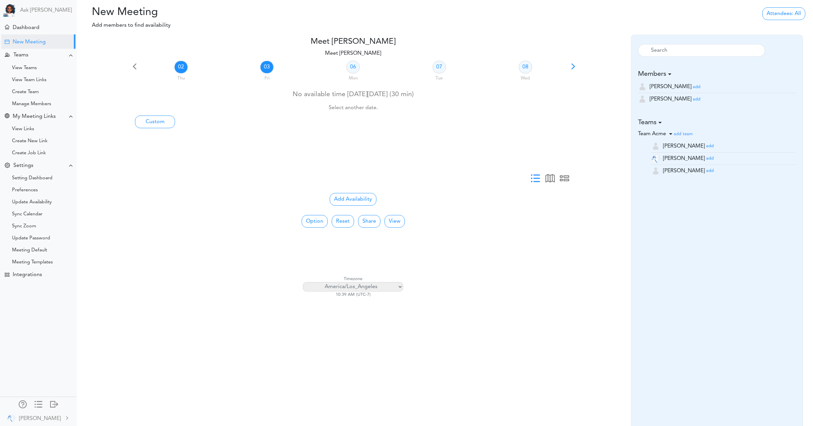
click at [270, 69] on link "03" at bounding box center [266, 67] width 13 height 13
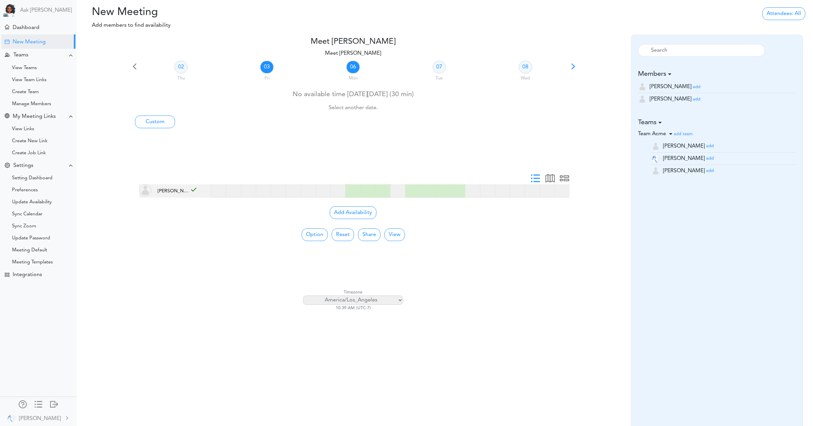
click at [348, 68] on link "06" at bounding box center [353, 67] width 13 height 13
click at [447, 70] on div "07 Tue" at bounding box center [439, 72] width 86 height 24
drag, startPoint x: 437, startPoint y: 69, endPoint x: 428, endPoint y: 71, distance: 9.4
click at [437, 69] on link "07" at bounding box center [439, 67] width 13 height 13
click at [532, 67] on link "08" at bounding box center [525, 67] width 13 height 13
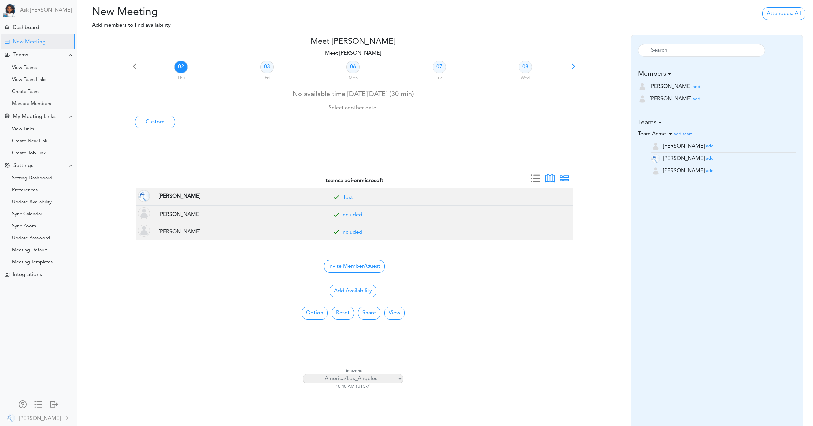
click at [553, 177] on span at bounding box center [550, 180] width 9 height 9
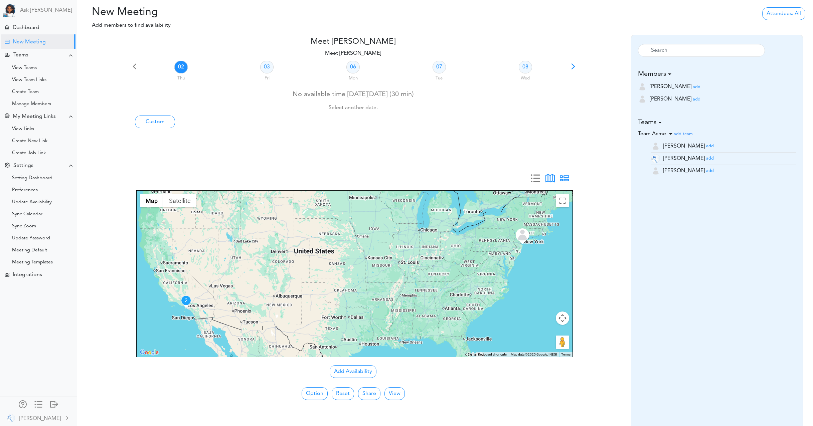
click at [568, 180] on span at bounding box center [564, 180] width 9 height 9
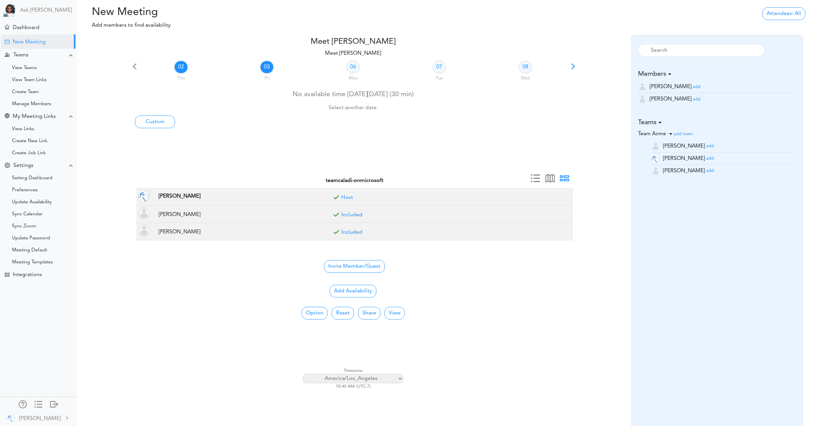
click at [270, 67] on link "03" at bounding box center [266, 67] width 13 height 13
drag, startPoint x: 353, startPoint y: 68, endPoint x: 393, endPoint y: 70, distance: 40.5
click at [353, 68] on link "06" at bounding box center [353, 67] width 13 height 13
click at [438, 68] on link "07" at bounding box center [439, 67] width 13 height 13
click at [265, 68] on link "03" at bounding box center [266, 67] width 13 height 13
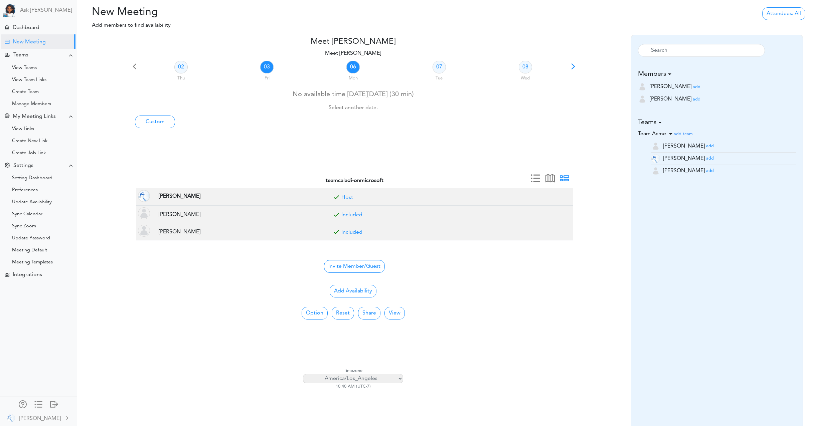
click at [355, 70] on link "06" at bounding box center [353, 67] width 13 height 13
click at [264, 68] on link "03" at bounding box center [266, 67] width 13 height 13
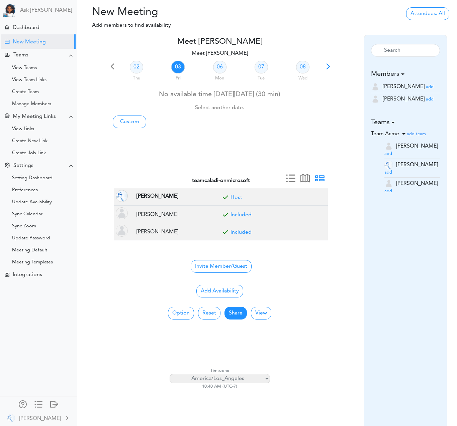
click at [233, 313] on link "Share" at bounding box center [235, 313] width 22 height 13
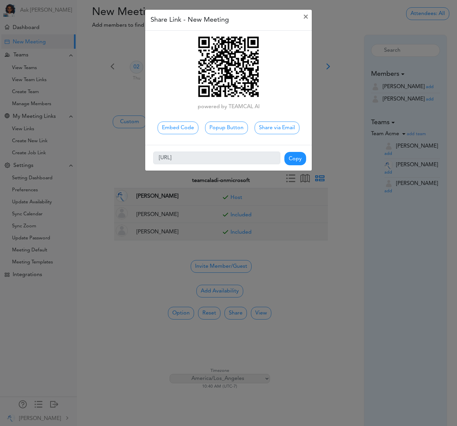
click at [299, 160] on span "Copy" at bounding box center [295, 158] width 22 height 13
type input "Copied!"
click at [303, 16] on span "×" at bounding box center [305, 17] width 5 height 8
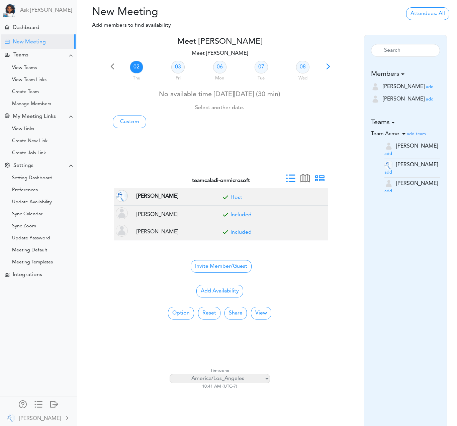
click at [290, 178] on span at bounding box center [290, 180] width 9 height 9
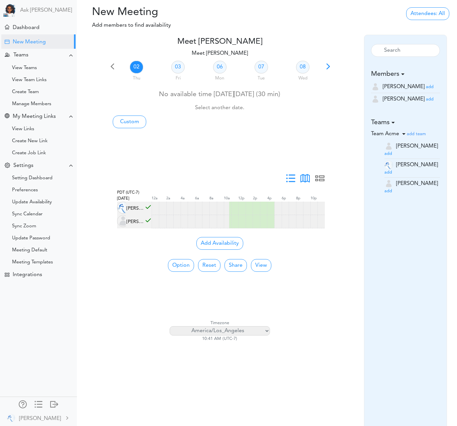
click at [307, 183] on span at bounding box center [304, 180] width 9 height 9
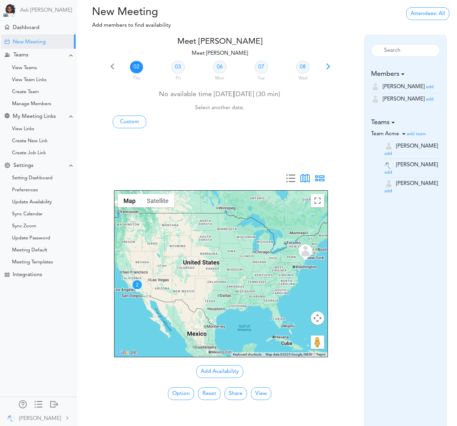
click at [322, 178] on span at bounding box center [319, 180] width 9 height 9
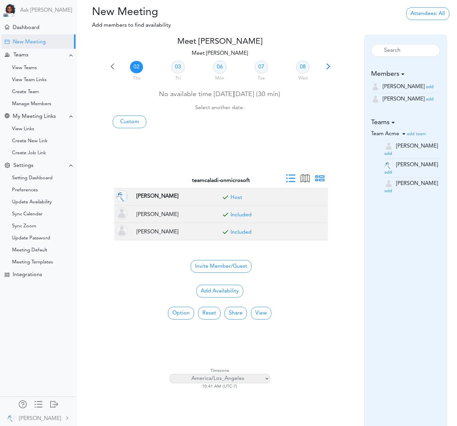
click at [292, 178] on span at bounding box center [290, 180] width 9 height 9
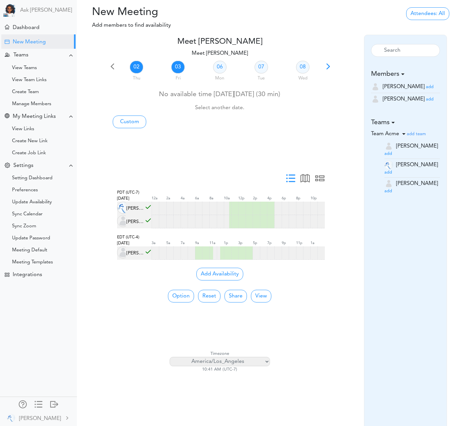
click at [177, 69] on link "03" at bounding box center [177, 67] width 13 height 13
click at [221, 66] on link "06" at bounding box center [219, 67] width 13 height 13
click at [261, 68] on link "07" at bounding box center [260, 67] width 13 height 13
click at [217, 67] on link "06" at bounding box center [219, 67] width 13 height 13
click at [258, 66] on link "07" at bounding box center [260, 67] width 13 height 13
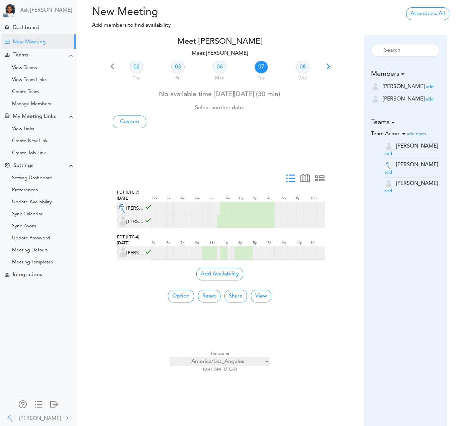
drag, startPoint x: 301, startPoint y: 66, endPoint x: 268, endPoint y: 66, distance: 33.1
click at [301, 66] on link "08" at bounding box center [302, 67] width 13 height 13
click at [217, 68] on link "06" at bounding box center [219, 67] width 13 height 13
click at [181, 68] on link "03" at bounding box center [177, 67] width 13 height 13
click at [216, 69] on link "06" at bounding box center [219, 67] width 13 height 13
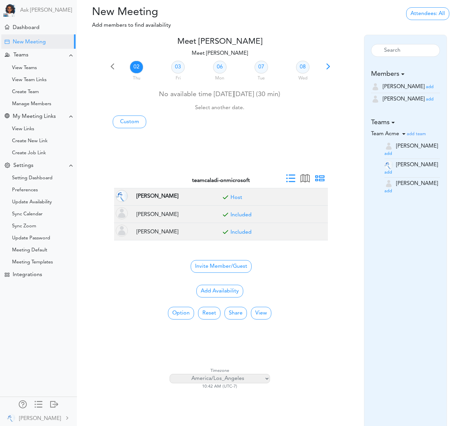
click at [289, 179] on span at bounding box center [290, 180] width 9 height 9
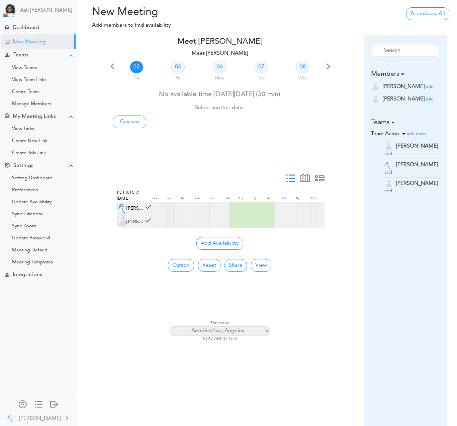
click at [290, 178] on span at bounding box center [290, 180] width 9 height 9
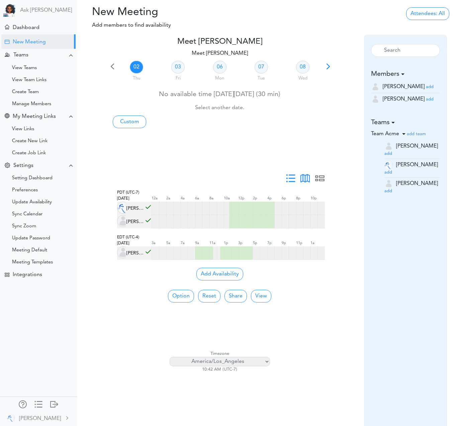
click at [304, 178] on span at bounding box center [304, 180] width 9 height 9
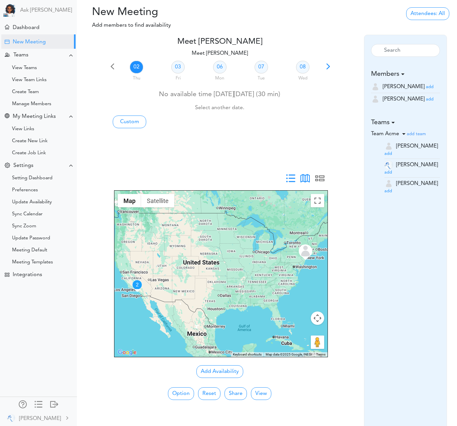
click at [290, 179] on span at bounding box center [290, 180] width 9 height 9
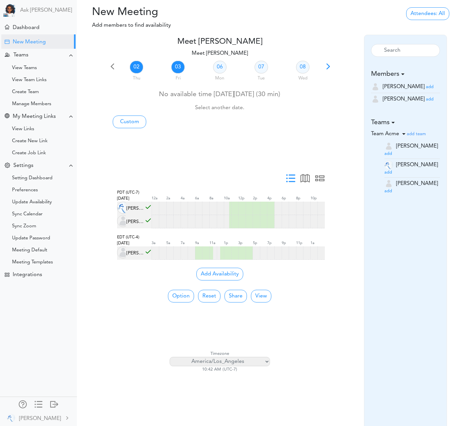
click at [181, 66] on link "03" at bounding box center [177, 67] width 13 height 13
click at [331, 67] on span at bounding box center [327, 68] width 9 height 9
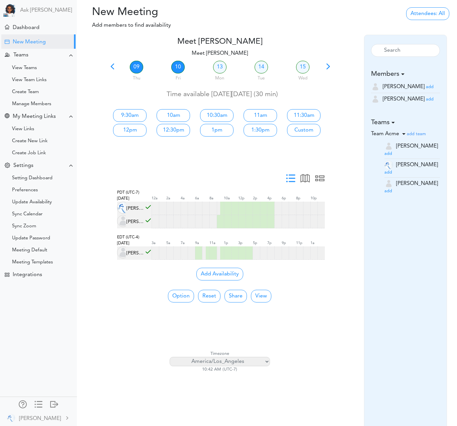
click at [181, 70] on link "10" at bounding box center [177, 67] width 13 height 13
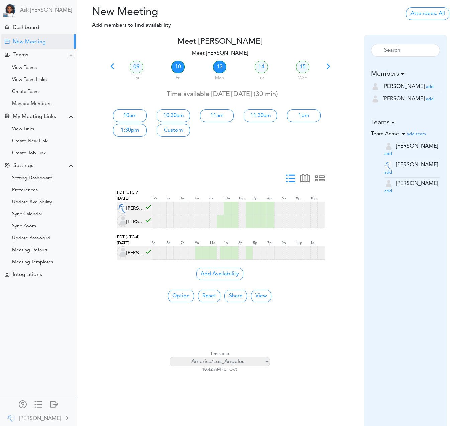
click at [221, 69] on link "13" at bounding box center [219, 67] width 13 height 13
click at [112, 68] on span at bounding box center [112, 68] width 9 height 9
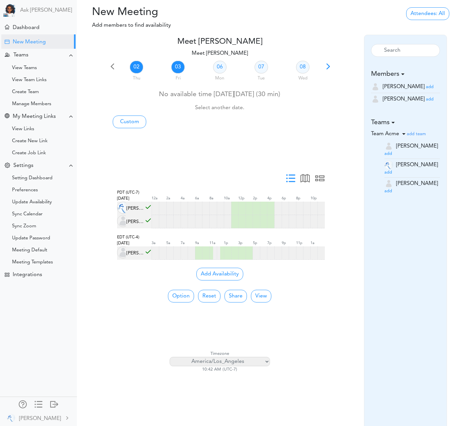
click at [177, 66] on link "03" at bounding box center [177, 67] width 13 height 13
click at [141, 65] on link "02" at bounding box center [136, 67] width 13 height 13
click at [183, 296] on button "Option" at bounding box center [181, 296] width 26 height 13
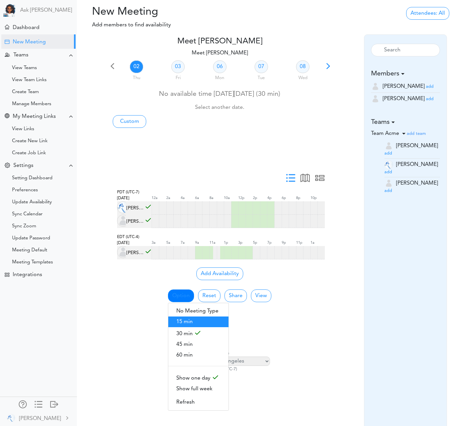
click at [194, 324] on span "15 min" at bounding box center [198, 322] width 60 height 11
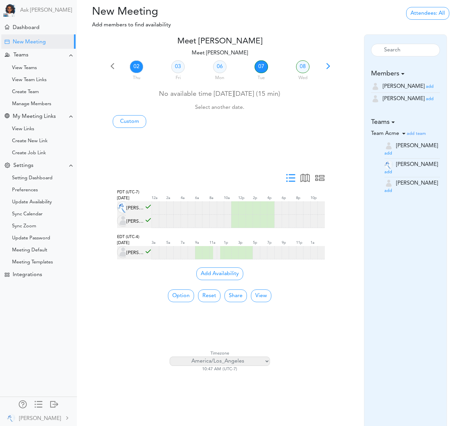
click at [261, 68] on link "07" at bounding box center [260, 66] width 13 height 13
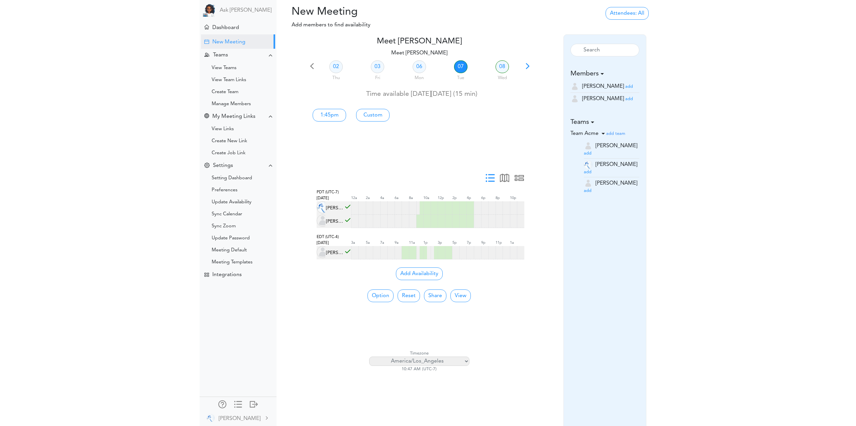
scroll to position [0, 0]
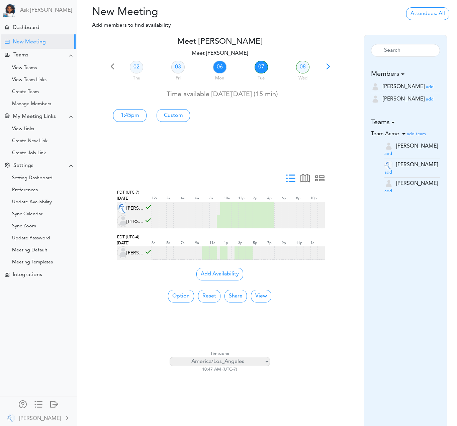
click at [216, 68] on link "06" at bounding box center [219, 67] width 13 height 13
click at [258, 65] on link "07" at bounding box center [260, 67] width 13 height 13
